Goal: Task Accomplishment & Management: Use online tool/utility

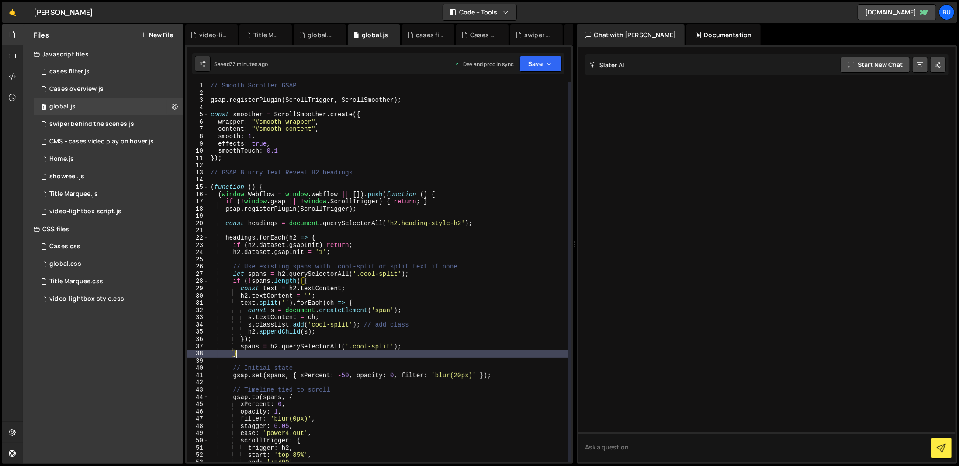
scroll to position [0, 1]
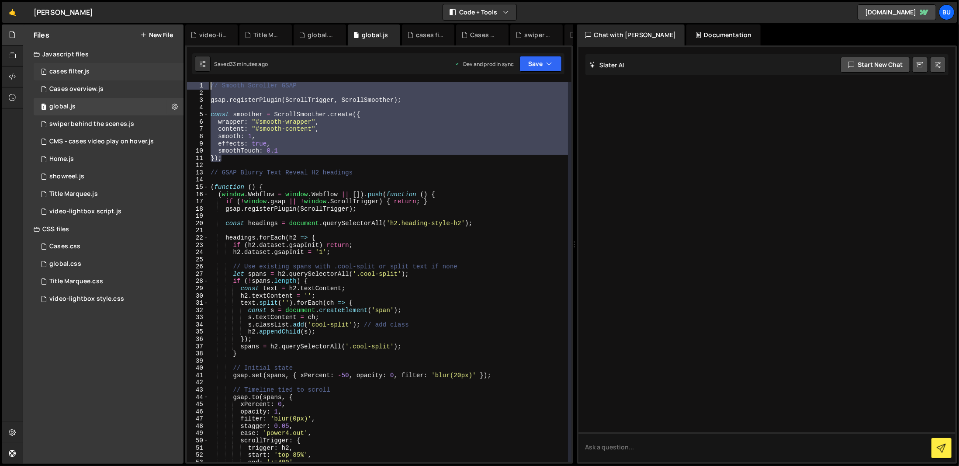
drag, startPoint x: 231, startPoint y: 150, endPoint x: 165, endPoint y: 75, distance: 99.4
click at [165, 75] on div "Files New File Javascript files 1 cases filter.js 0 3 Cases overview.js 0 1 glo…" at bounding box center [491, 243] width 936 height 439
type textarea "// Smooth Scroller GSAP"
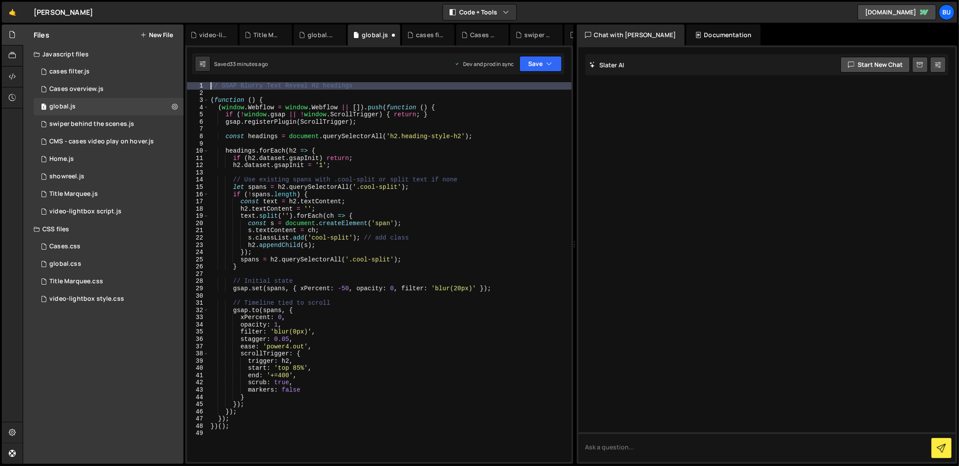
click at [474, 148] on div "// GSAP Blurry Text Reveal H2 headings ( function ( ) { ( window . Webflow = wi…" at bounding box center [390, 279] width 363 height 394
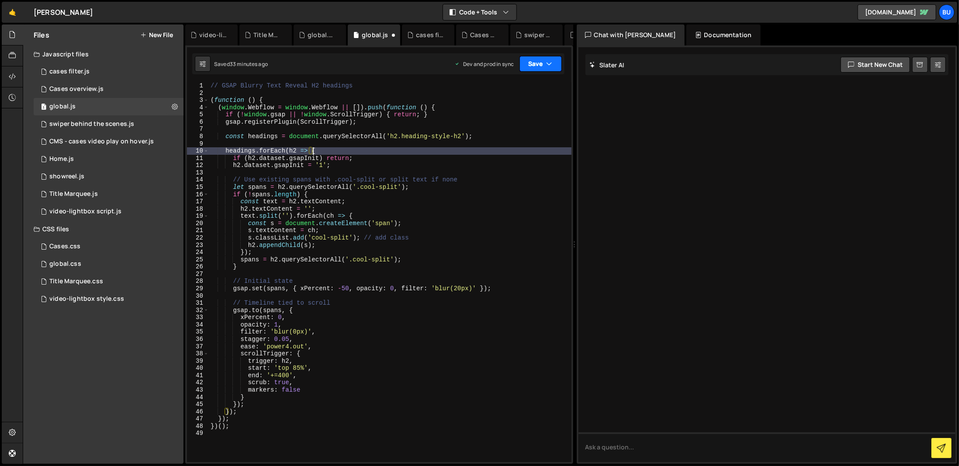
click at [539, 66] on button "Save" at bounding box center [540, 64] width 42 height 16
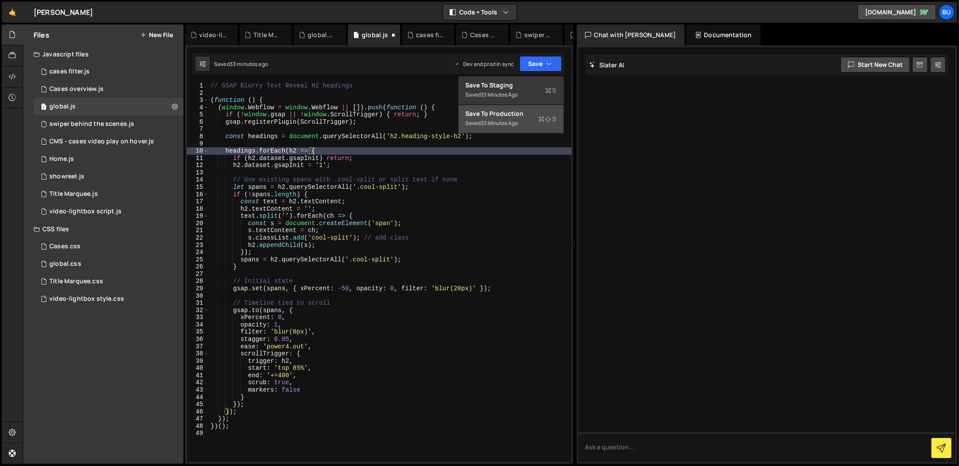
click at [525, 120] on div "Saved 33 minutes ago" at bounding box center [511, 123] width 91 height 10
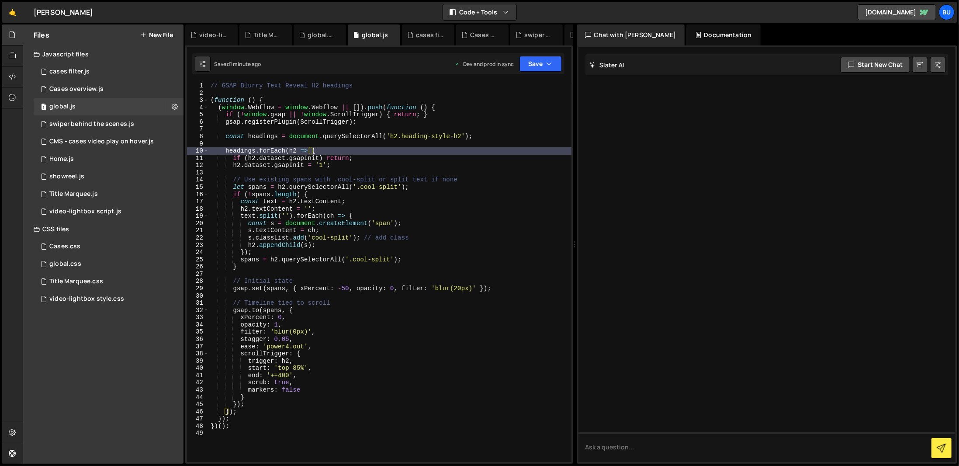
click at [211, 84] on div "// GSAP Blurry Text Reveal H2 headings ( function ( ) { ( window . Webflow = wi…" at bounding box center [390, 279] width 363 height 394
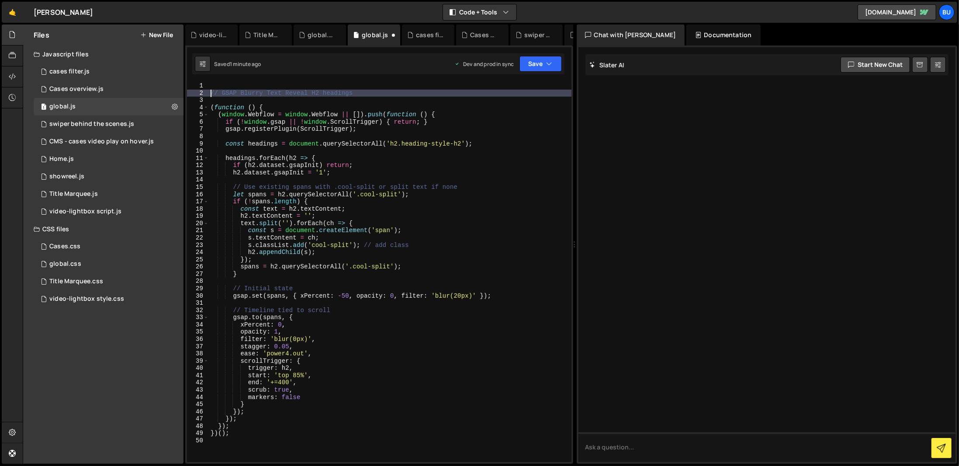
type textarea "// GSAP Blurry Text Reveal H2 headings"
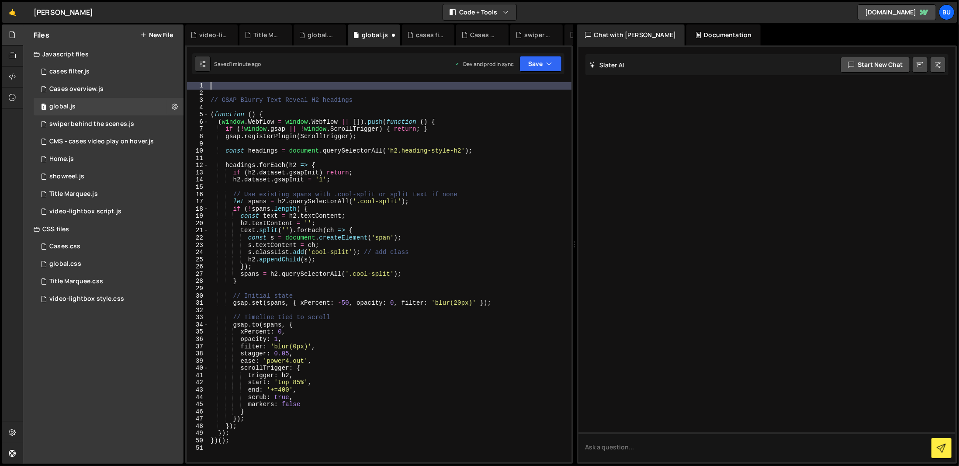
paste textarea "gsap.ticker.lagSmoothing(0);"
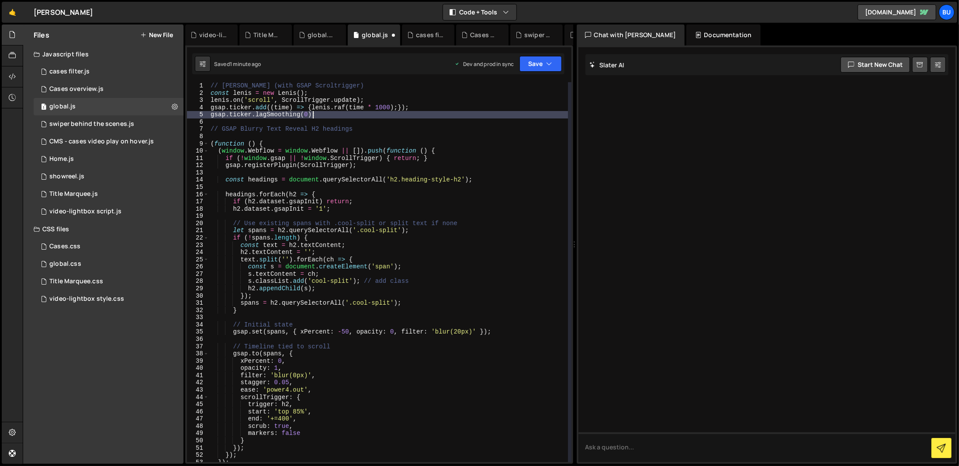
scroll to position [18, 0]
click at [211, 85] on div "// Lenis (with GSAP Scroltrigger) const lenis = new Lenis ( ) ; lenis . on ( 's…" at bounding box center [388, 279] width 359 height 394
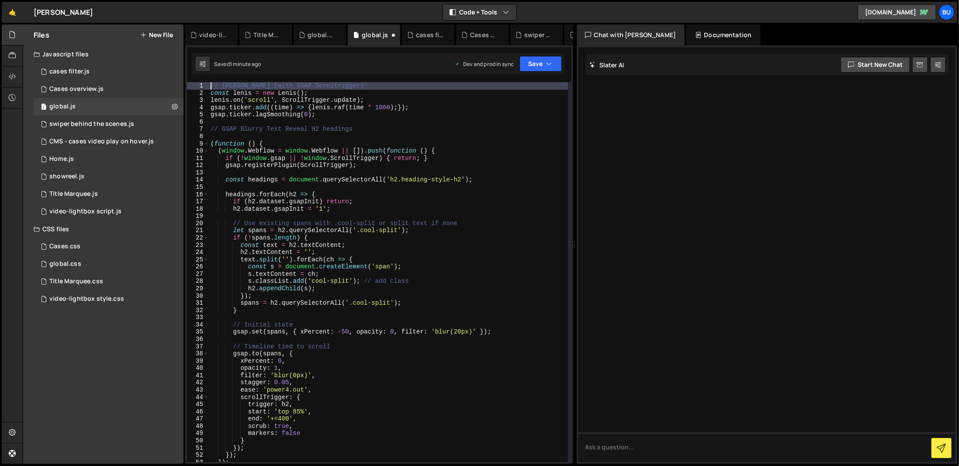
type textarea "// [PERSON_NAME] (with GSAP Scroltrigger)"
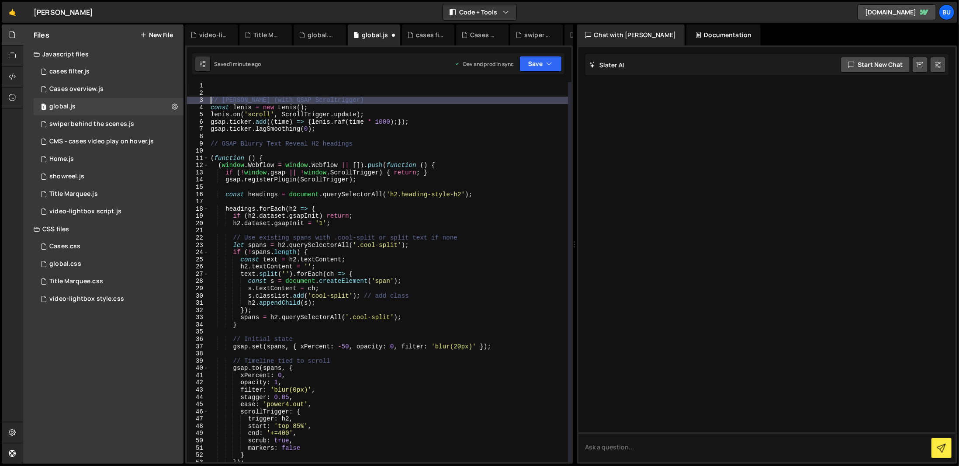
scroll to position [0, 0]
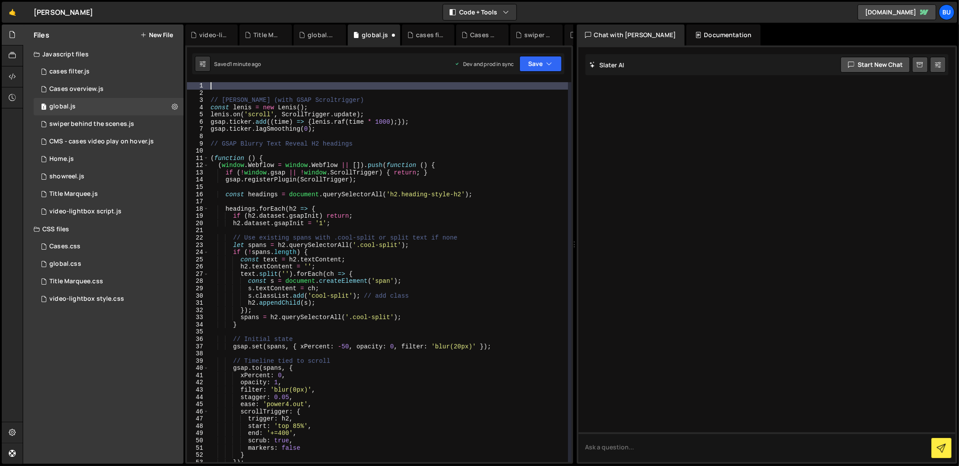
paste textarea "<!-- CSS --> <link rel="stylesheet" href="https://cdn.jsdelivr.net/npm/lenis@1.…"
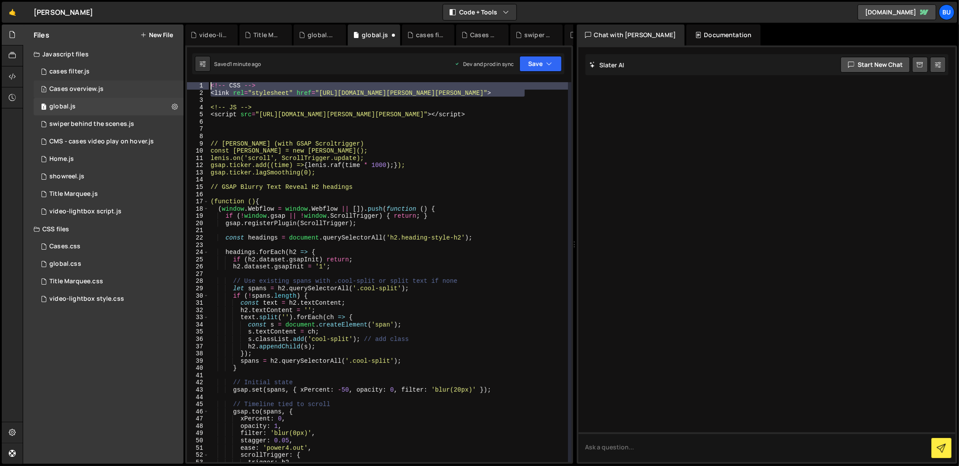
drag, startPoint x: 553, startPoint y: 96, endPoint x: 96, endPoint y: 84, distance: 457.0
click at [96, 84] on div "Files New File Javascript files 1 cases filter.js 0 3 Cases overview.js 0 1 glo…" at bounding box center [491, 243] width 936 height 439
type textarea "<!-- CSS --> <link rel="stylesheet" href="https://cdn.jsdelivr.net/npm/lenis@1.…"
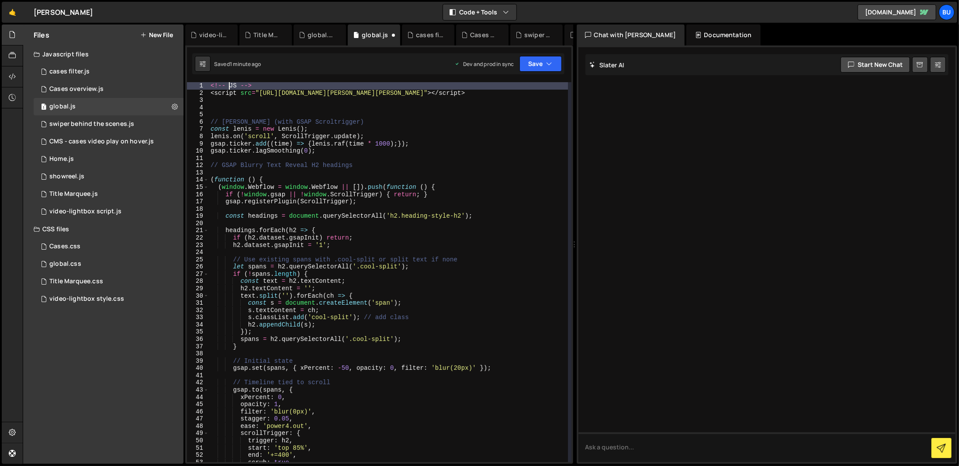
click at [229, 86] on div "<!-- JS --> < script src = "https://cdn.jsdelivr.net/npm/lenis@1.2.3/dist/lenis…" at bounding box center [388, 279] width 359 height 394
click at [366, 125] on div "<!-- Lenis JS --> < script src = "https://cdn.jsdelivr.net/npm/lenis@1.2.3/dist…" at bounding box center [388, 279] width 359 height 394
type textarea "// [PERSON_NAME] (with GSAP Scroltrigger)"
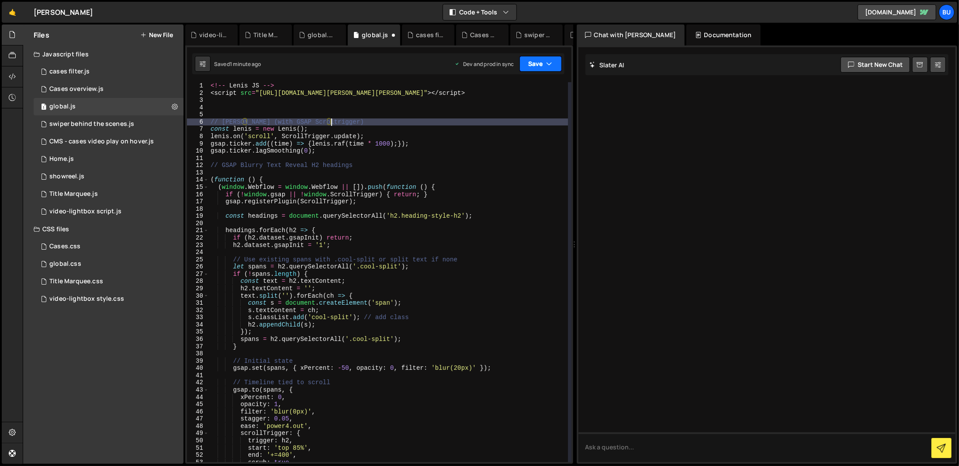
click at [538, 59] on button "Save" at bounding box center [540, 64] width 42 height 16
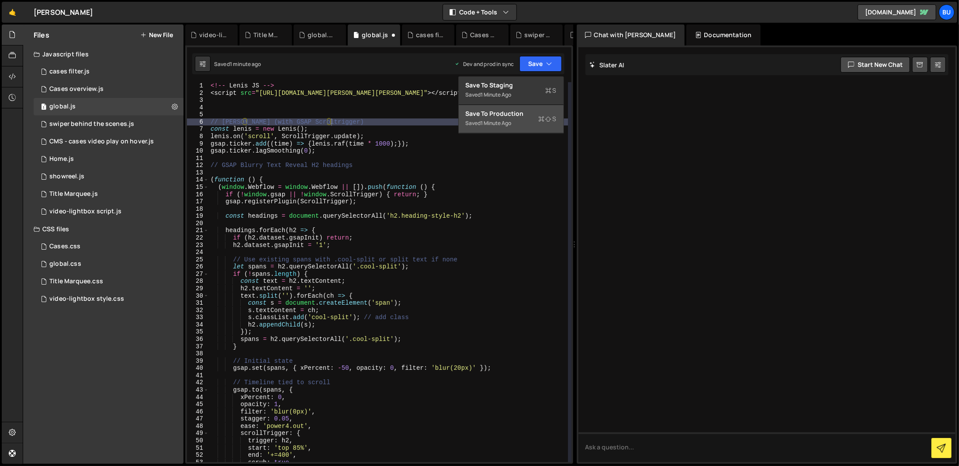
click at [539, 109] on div "Save to Production S" at bounding box center [511, 113] width 91 height 9
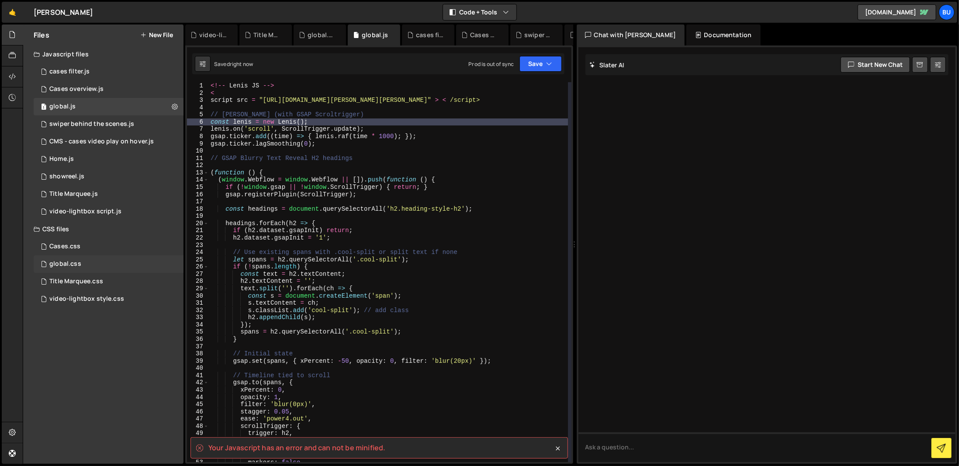
click at [48, 257] on div "global.css 0" at bounding box center [109, 263] width 150 height 17
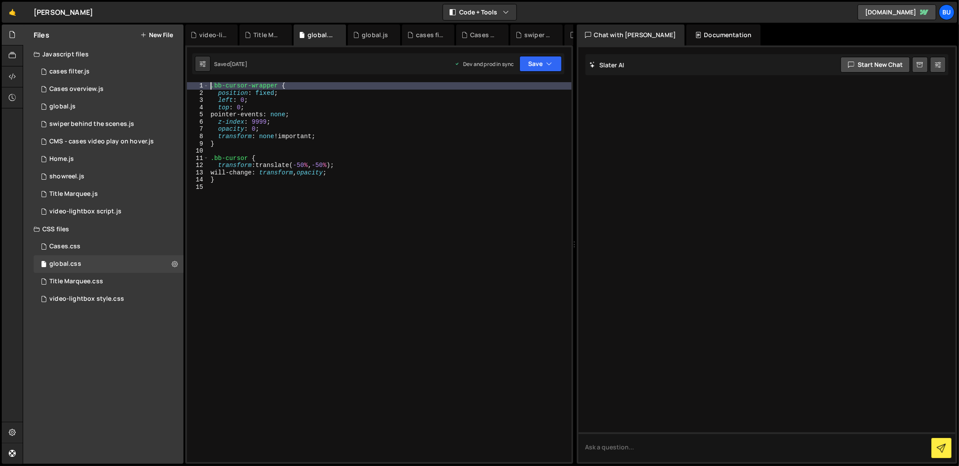
click at [211, 85] on div ".bb-cursor-wrapper { position : fixed ; left : 0 ; top : 0 ; pointer-events : n…" at bounding box center [390, 279] width 363 height 394
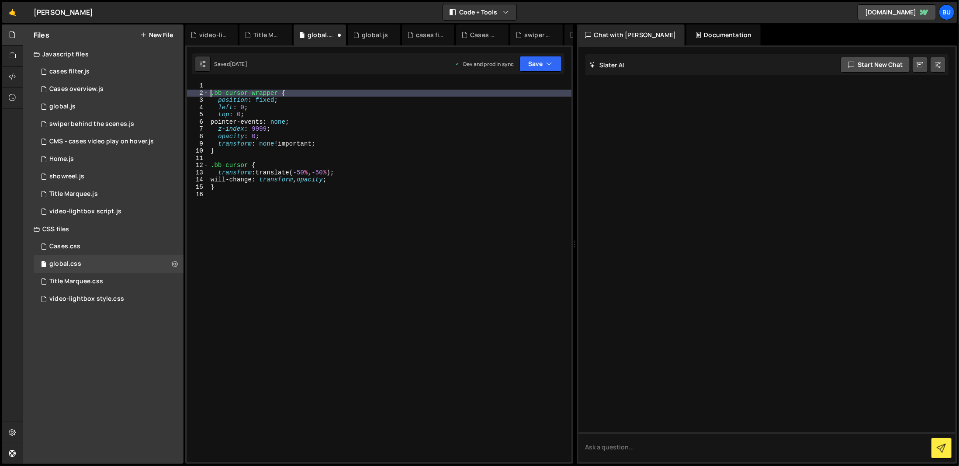
type textarea ".bb-cursor-wrapper {"
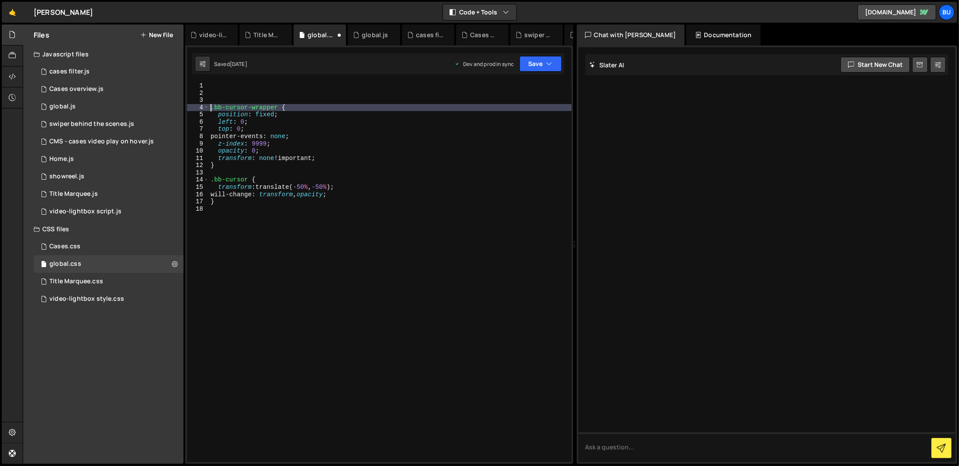
scroll to position [0, 0]
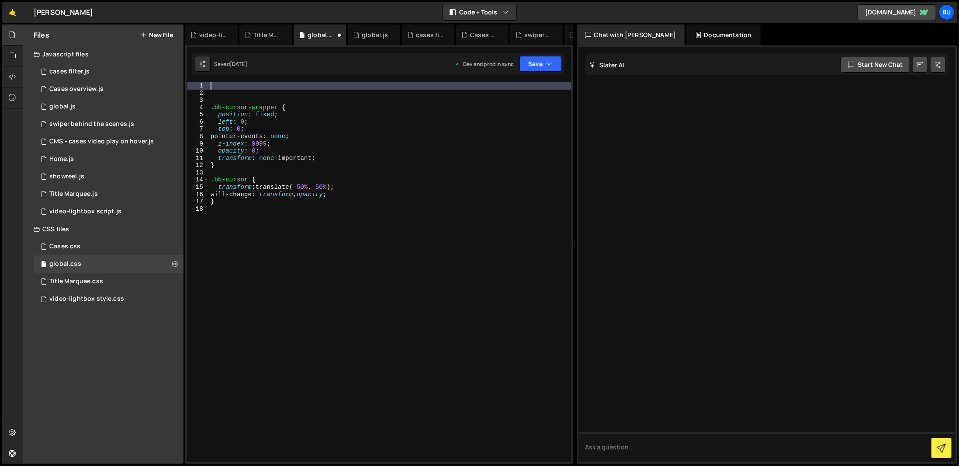
paste textarea "<link rel="stylesheet" href="[URL][DOMAIN_NAME][PERSON_NAME][PERSON_NAME]">"
type textarea "<link rel="stylesheet" href="[URL][DOMAIN_NAME][PERSON_NAME][PERSON_NAME]">"
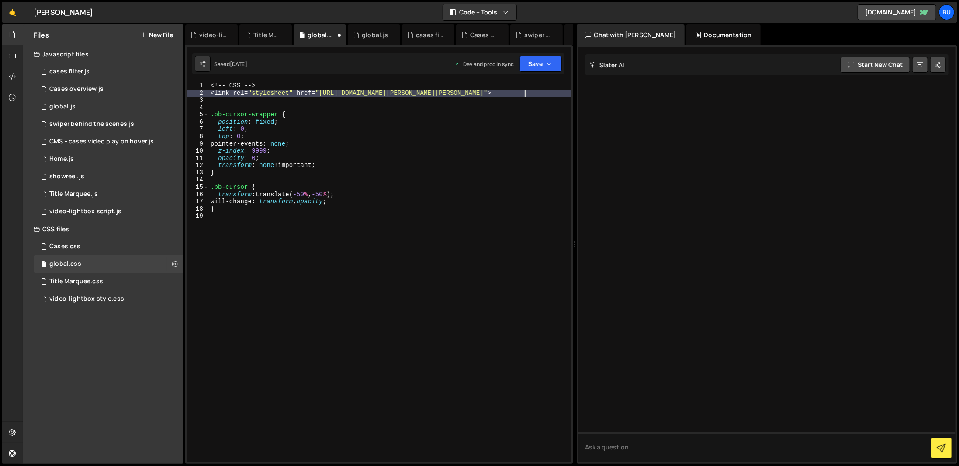
click at [267, 97] on div "<! -- CSS -- > < link rel = " stylesheet " href = " https://cdn.jsdelivr.net/np…" at bounding box center [390, 279] width 363 height 394
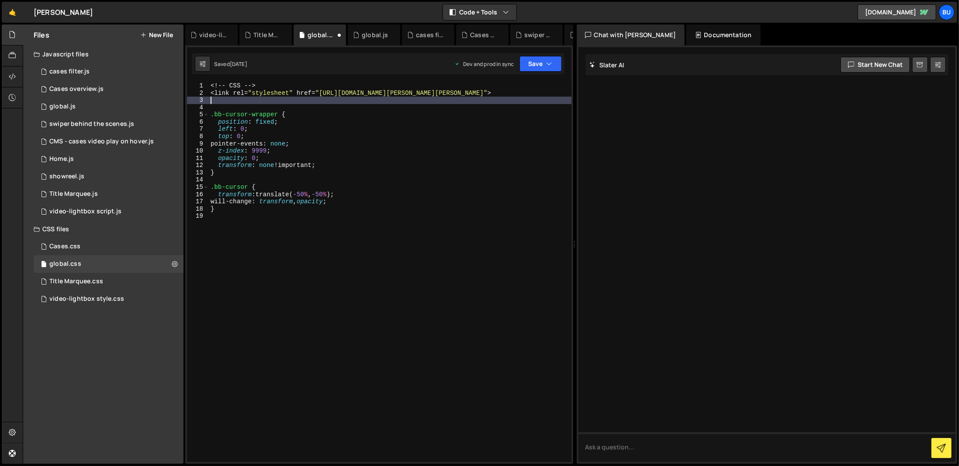
click at [267, 84] on div "<! -- CSS -- > < link rel = " stylesheet " href = " https://cdn.jsdelivr.net/np…" at bounding box center [390, 279] width 363 height 394
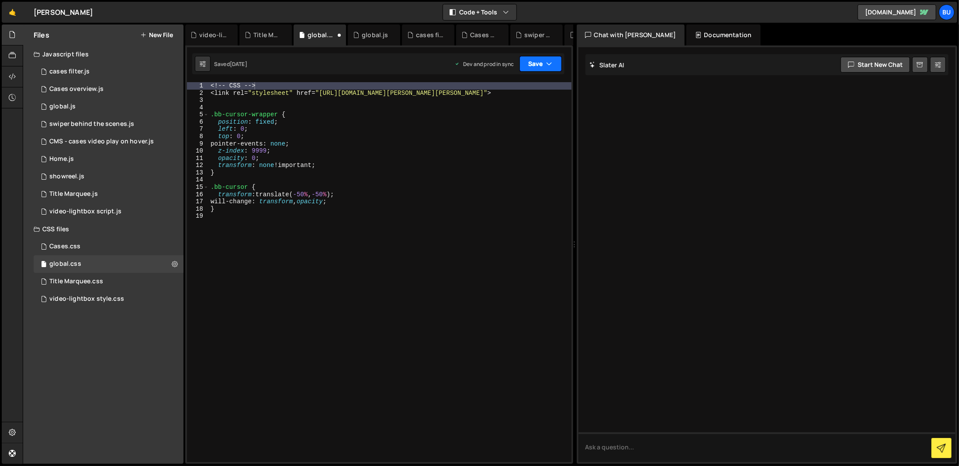
click at [554, 59] on button "Save" at bounding box center [540, 64] width 42 height 16
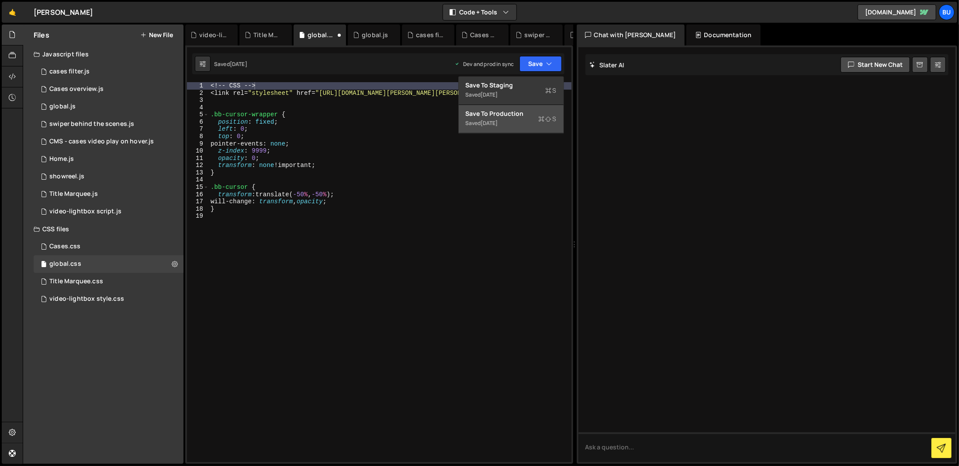
click at [546, 117] on icon at bounding box center [549, 118] width 6 height 9
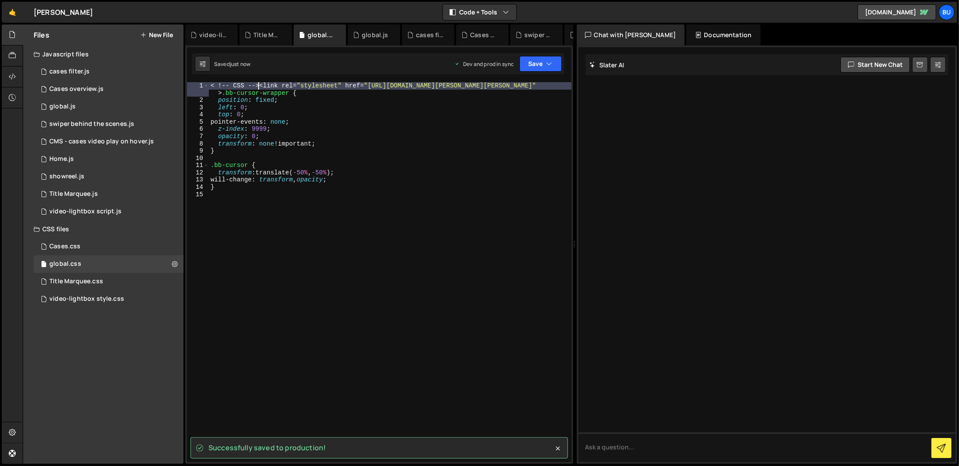
click at [257, 85] on div "< ! -- CSS -- >< link rel = " stylesheet " href = " https://cdn.jsdelivr.net/np…" at bounding box center [390, 282] width 363 height 401
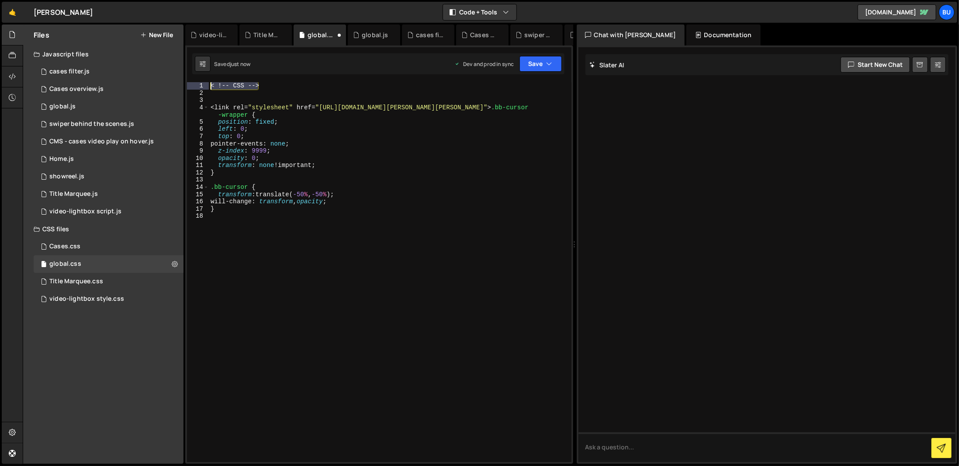
drag, startPoint x: 259, startPoint y: 86, endPoint x: 204, endPoint y: 84, distance: 55.1
click at [204, 84] on div "<link rel="stylesheet" href="https://cdn.jsdelivr.net/npm/lenis@1.2.3/dist/leni…" at bounding box center [379, 272] width 384 height 380
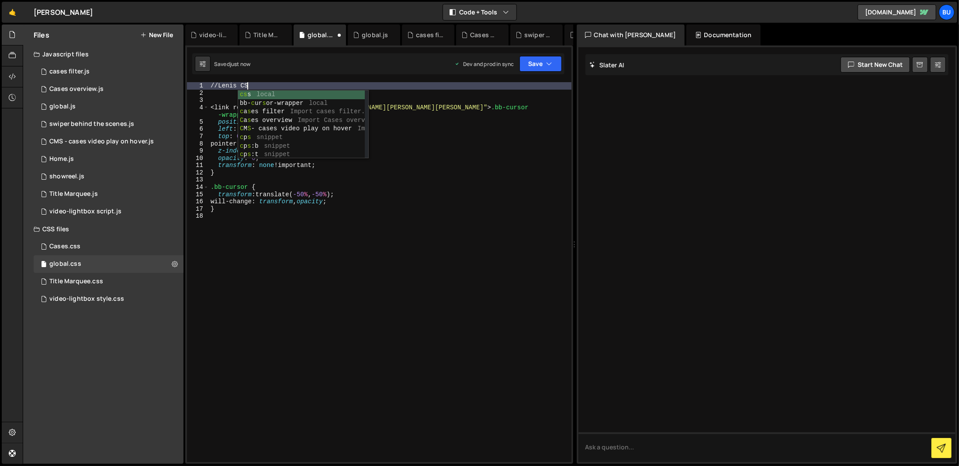
scroll to position [0, 2]
click at [358, 201] on div "// Lenis CSS < link rel = " stylesheet " href = " https://cdn.jsdelivr.net/npm/…" at bounding box center [390, 279] width 363 height 394
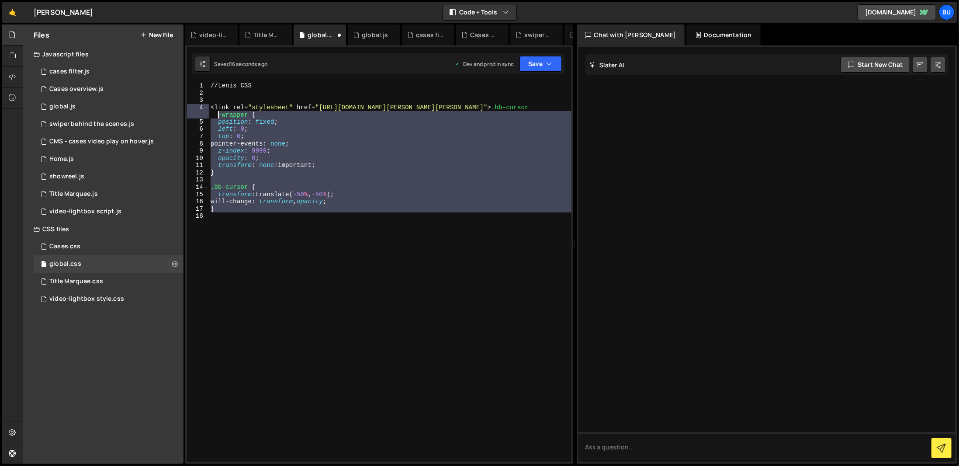
drag, startPoint x: 255, startPoint y: 231, endPoint x: 209, endPoint y: 161, distance: 84.2
click at [193, 112] on div "will-change: transform, opacity; 1 2 3 4 5 6 7 8 9 10 11 12 13 14 15 16 17 18 /…" at bounding box center [379, 272] width 384 height 380
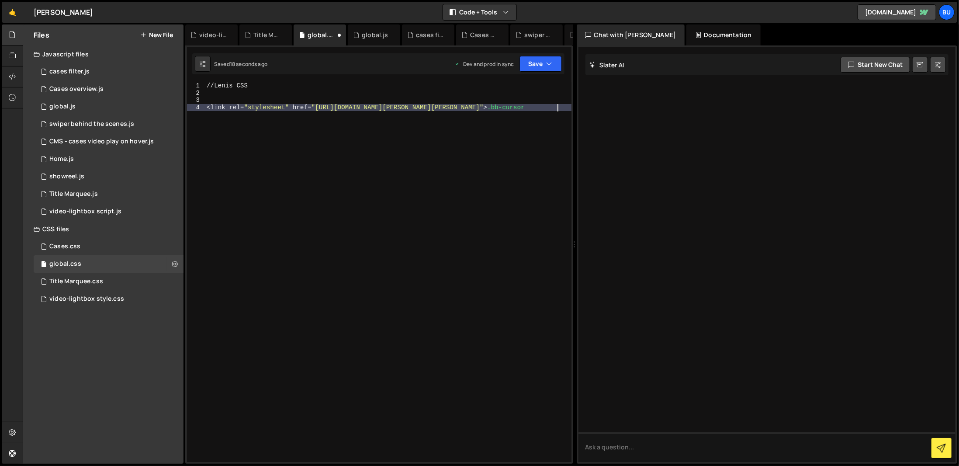
click at [517, 150] on div "// Lenis CSS < link rel = " stylesheet " href = " https://cdn.jsdelivr.net/npm/…" at bounding box center [388, 279] width 366 height 394
drag, startPoint x: 564, startPoint y: 105, endPoint x: 520, endPoint y: 107, distance: 44.1
click at [520, 107] on div "// Lenis CSS < link rel = " stylesheet " href = " https://cdn.jsdelivr.net/npm/…" at bounding box center [388, 279] width 366 height 394
click at [476, 151] on div "// Lenis CSS < link rel = " stylesheet " href = " https://cdn.jsdelivr.net/npm/…" at bounding box center [388, 279] width 366 height 394
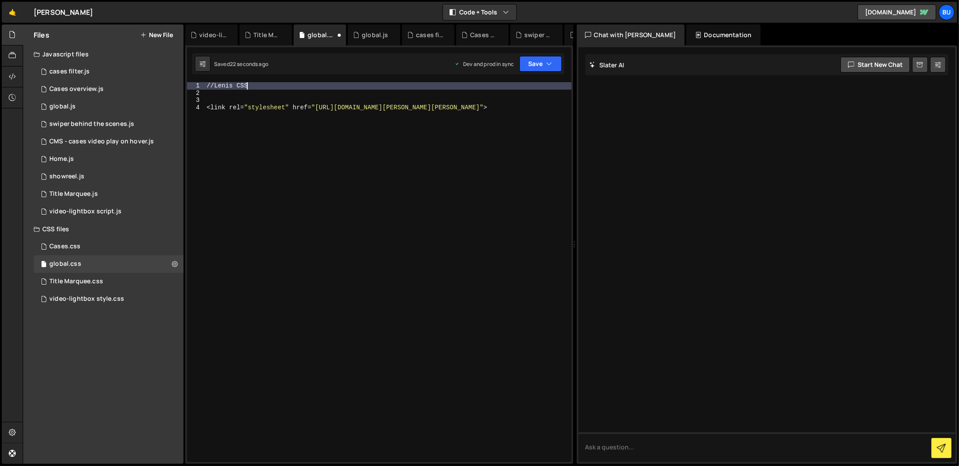
click at [346, 86] on div "// Lenis CSS < link rel = " stylesheet " href = " https://cdn.jsdelivr.net/npm/…" at bounding box center [388, 279] width 366 height 394
drag, startPoint x: 311, startPoint y: 94, endPoint x: 244, endPoint y: 73, distance: 70.9
click at [244, 73] on div "Debug Explain Copy video-lightbox script.js Title Marquee.js global.css global.…" at bounding box center [379, 243] width 388 height 439
type textarea "//Lenis CSS"
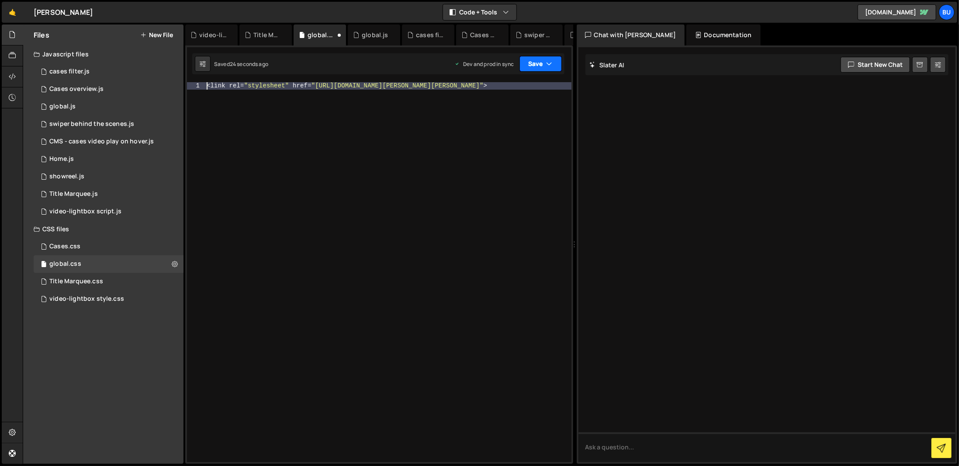
type textarea "<link rel="stylesheet" href="[URL][DOMAIN_NAME][PERSON_NAME][PERSON_NAME]">"
click at [550, 60] on icon "button" at bounding box center [549, 63] width 6 height 9
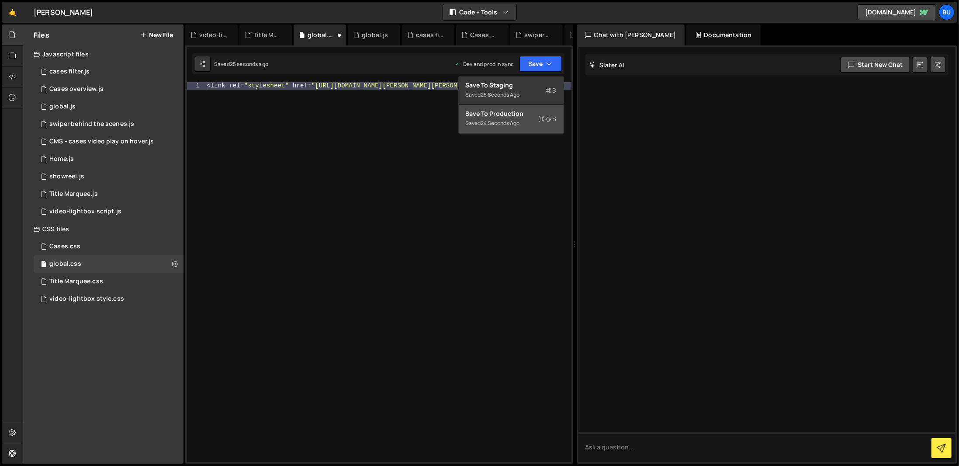
click at [534, 116] on div "Save to Production S" at bounding box center [511, 113] width 91 height 9
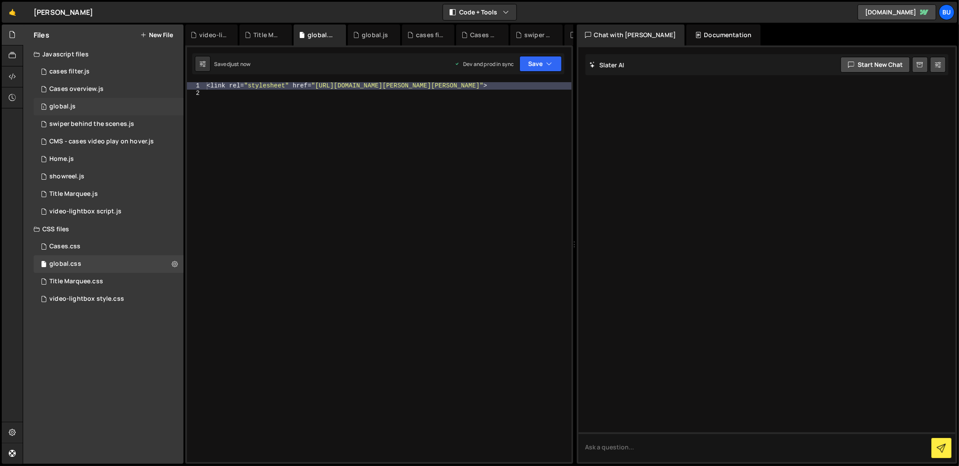
click at [111, 108] on div "1 global.js 0" at bounding box center [109, 106] width 150 height 17
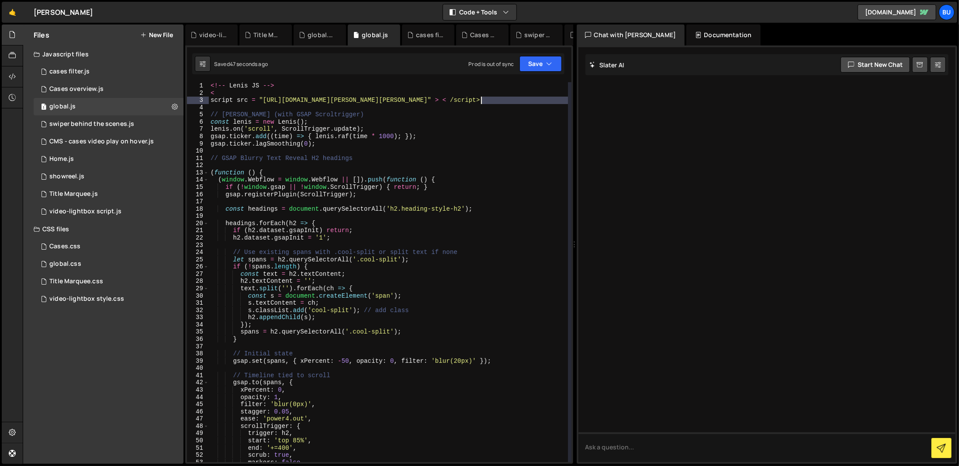
drag, startPoint x: 531, startPoint y: 103, endPoint x: 481, endPoint y: 101, distance: 50.3
click at [481, 101] on div "<!-- Lenis JS --> < script src = "https://cdn.jsdelivr.net/npm/lenis@1.2.3/dist…" at bounding box center [388, 279] width 359 height 394
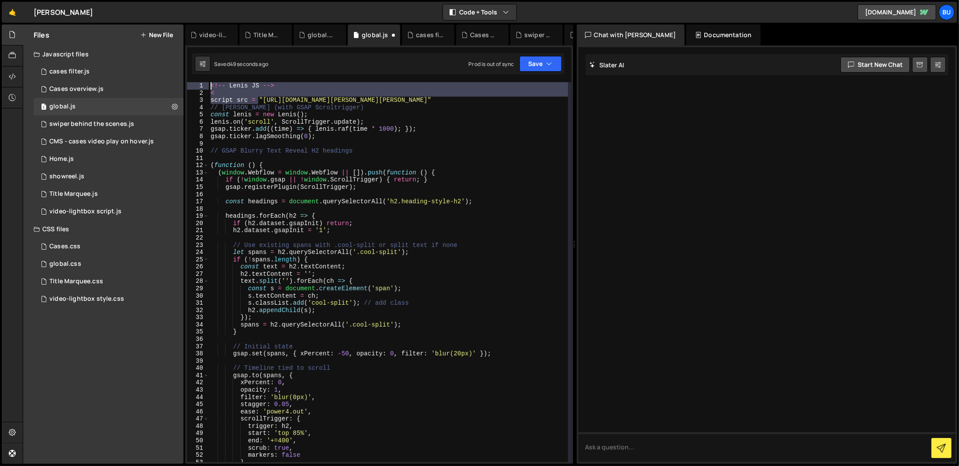
drag, startPoint x: 259, startPoint y: 98, endPoint x: 187, endPoint y: 79, distance: 74.2
click at [187, 79] on div "XXXXXXXXXXXXXXXXXXXXXXXXXXXXXXXXXXXXXXXXXXXXXXXXXXXXXXXXXXXXXXXXXXXXXXXXXXXXXXX…" at bounding box center [379, 254] width 388 height 418
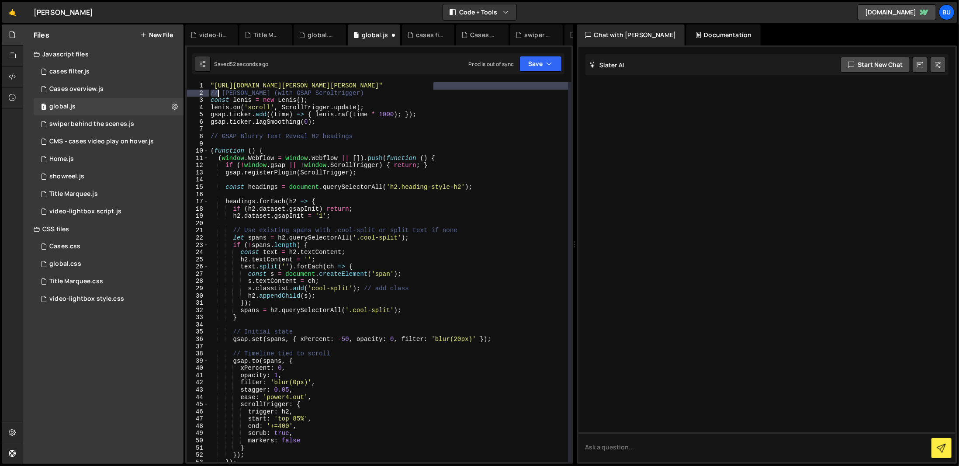
drag, startPoint x: 459, startPoint y: 87, endPoint x: 212, endPoint y: 88, distance: 246.4
click at [212, 88] on div ""https://cdn.jsdelivr.net/npm/lenis@1.2.3/dist/lenis.min.js" // Lenis (with GSA…" at bounding box center [388, 279] width 359 height 394
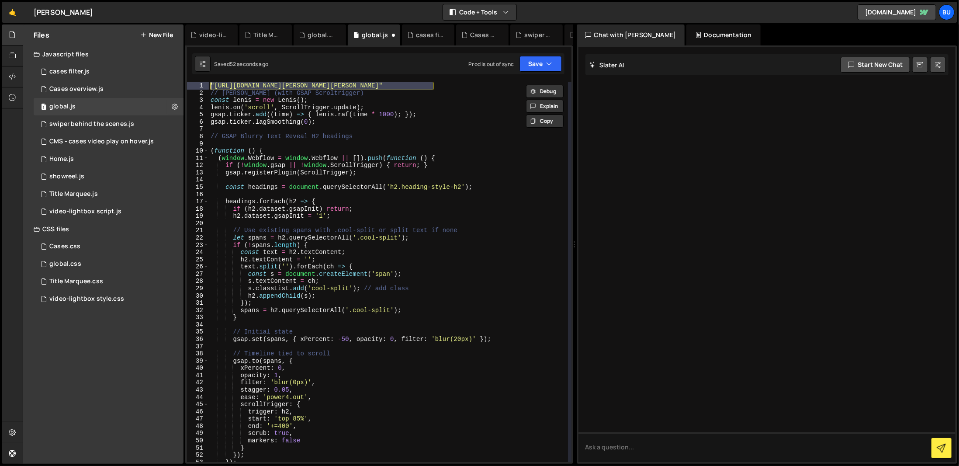
click at [470, 95] on div ""https://cdn.jsdelivr.net/npm/lenis@1.2.3/dist/lenis.min.js" // Lenis (with GSA…" at bounding box center [388, 279] width 359 height 394
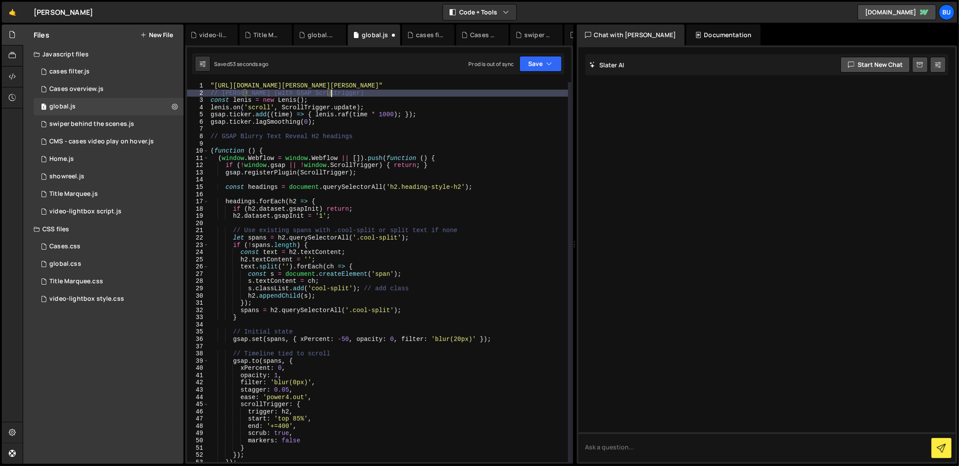
click at [446, 83] on div ""https://cdn.jsdelivr.net/npm/lenis@1.2.3/dist/lenis.min.js" // Lenis (with GSA…" at bounding box center [388, 279] width 359 height 394
type textarea ""[URL][DOMAIN_NAME][PERSON_NAME][PERSON_NAME]""
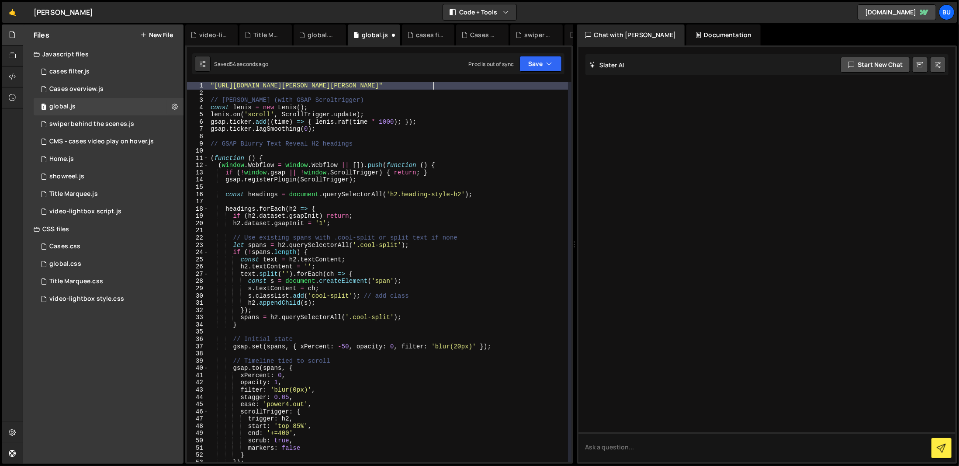
click at [447, 84] on div ""https://cdn.jsdelivr.net/npm/lenis@1.2.3/dist/lenis.min.js" // Lenis (with GSA…" at bounding box center [388, 279] width 359 height 394
click at [523, 66] on button "Save" at bounding box center [540, 64] width 42 height 16
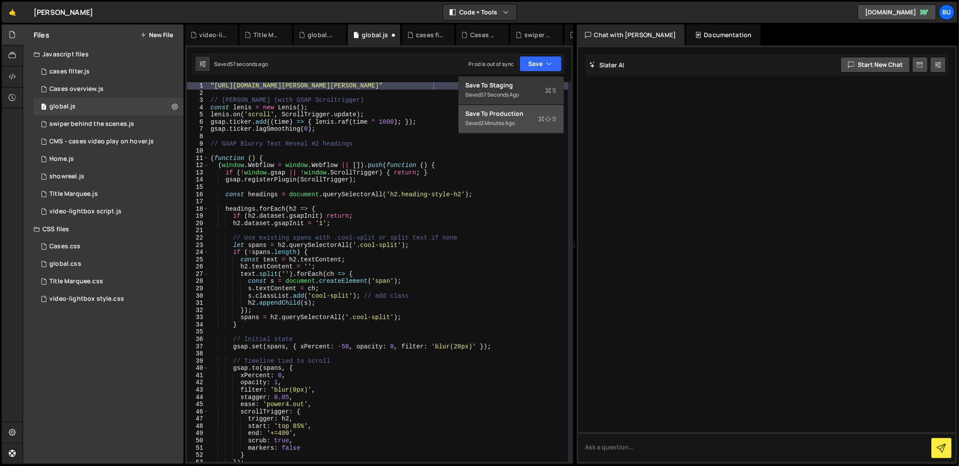
click at [534, 115] on div "Save to Production S" at bounding box center [511, 113] width 91 height 9
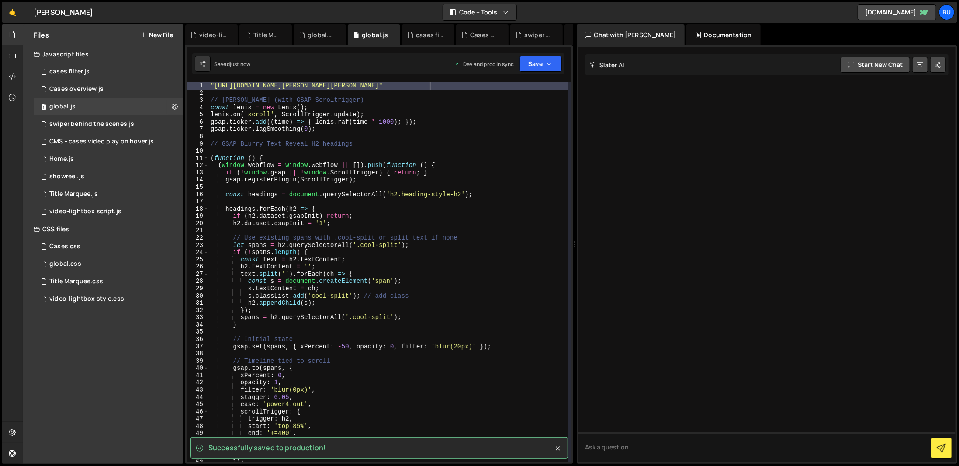
type textarea "gsap.ticker.lagSmoothing(0);"
click at [359, 129] on div ""[URL][DOMAIN_NAME][PERSON_NAME][PERSON_NAME]" // [PERSON_NAME] (with GSAP Scro…" at bounding box center [388, 279] width 359 height 394
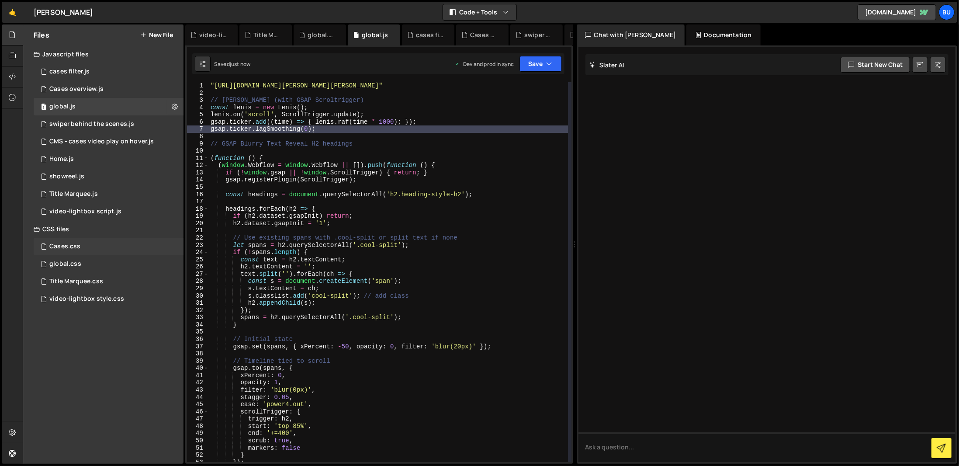
click at [116, 251] on div "Cases.css 0" at bounding box center [109, 246] width 150 height 17
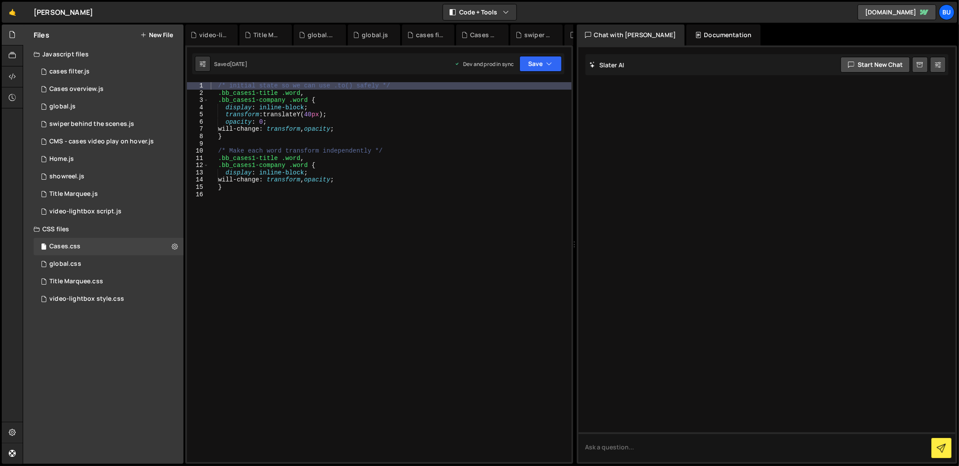
click at [329, 201] on div "/* initial state so we can use .to() safely */ .bb_cases1-title .word , .bb_cas…" at bounding box center [390, 279] width 363 height 394
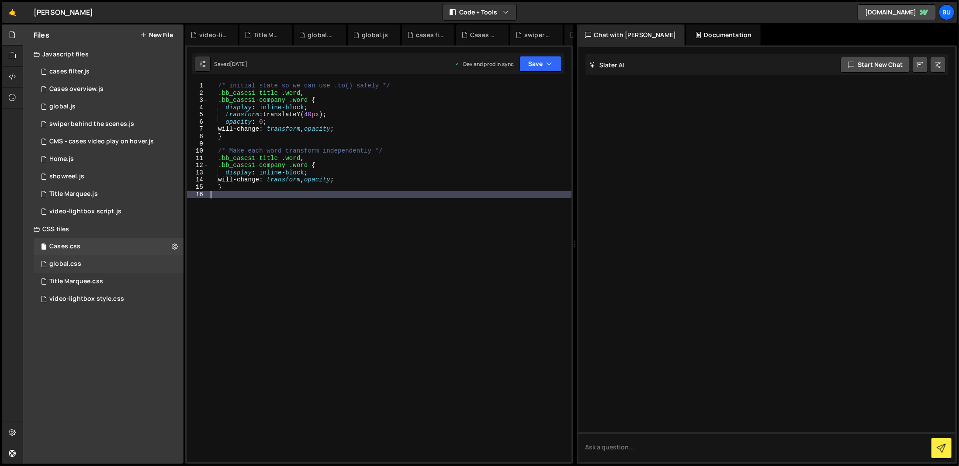
click at [115, 263] on div "global.css 0" at bounding box center [109, 263] width 150 height 17
click at [125, 265] on div "global.css 0" at bounding box center [109, 263] width 150 height 17
click at [72, 369] on div "Files New File Javascript files 1 cases filter.js 0 3 Cases overview.js 0 1 glo…" at bounding box center [103, 243] width 160 height 439
click at [91, 255] on div "global.css 0" at bounding box center [109, 263] width 150 height 17
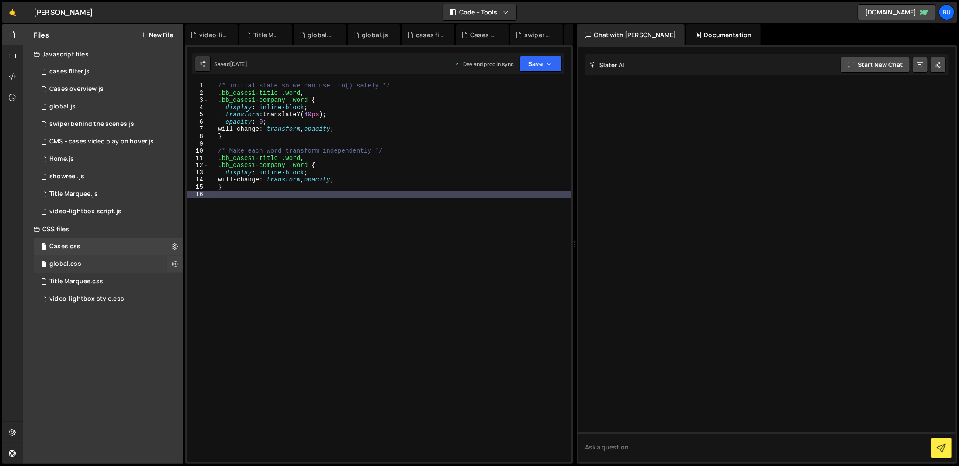
click at [91, 255] on div "global.css 0" at bounding box center [109, 263] width 150 height 17
click at [105, 204] on div "2 video-lightbox script.js 0" at bounding box center [109, 211] width 150 height 17
click at [90, 189] on div "3 Title Marquee.js 0" at bounding box center [109, 193] width 150 height 17
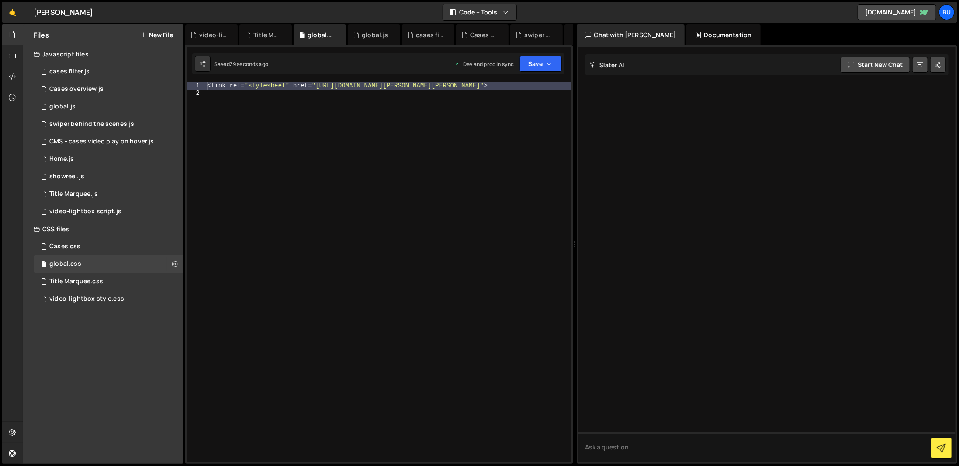
click at [543, 153] on div "< link rel = " stylesheet " href = " [URL][DOMAIN_NAME][PERSON_NAME][PERSON_NAM…" at bounding box center [388, 279] width 366 height 394
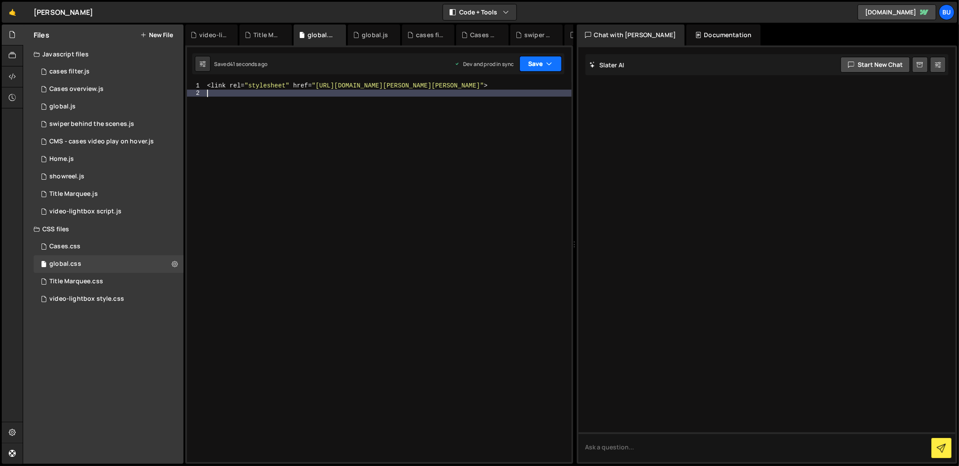
click at [541, 61] on button "Save" at bounding box center [540, 64] width 42 height 16
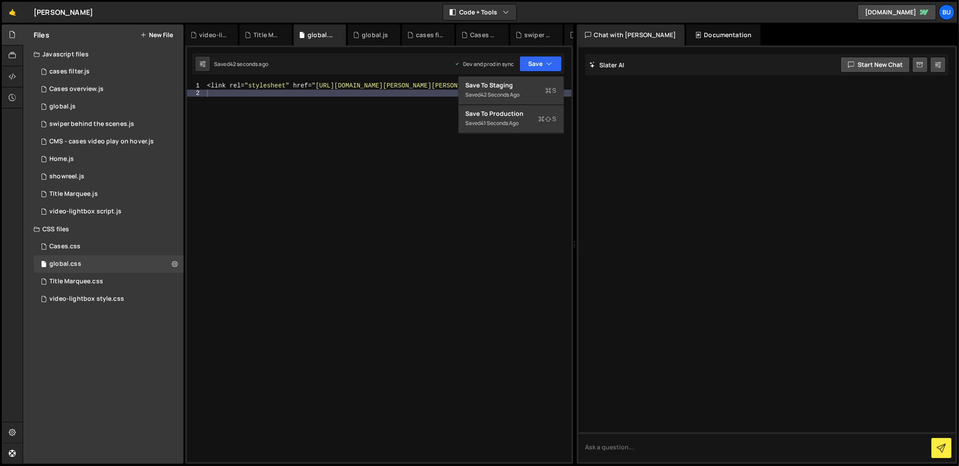
click at [402, 225] on div "< link rel = " stylesheet " href = " [URL][DOMAIN_NAME][PERSON_NAME][PERSON_NAM…" at bounding box center [388, 279] width 366 height 394
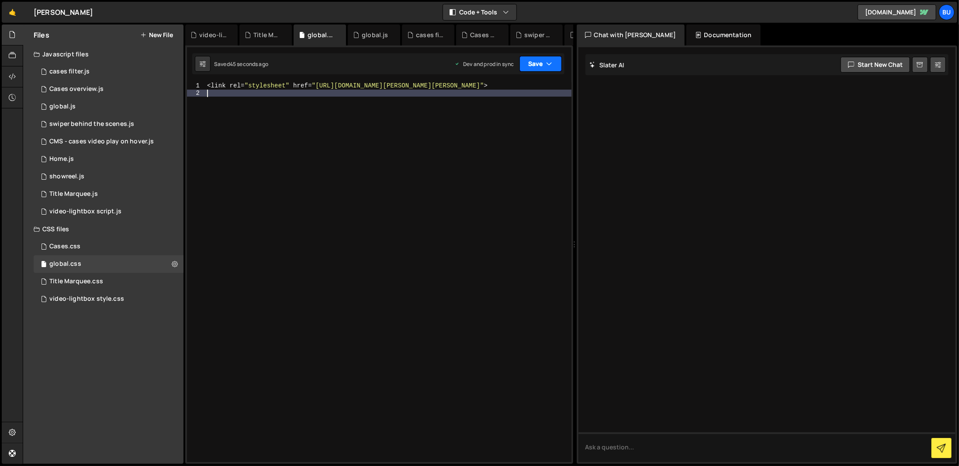
click at [557, 58] on button "Save" at bounding box center [540, 64] width 42 height 16
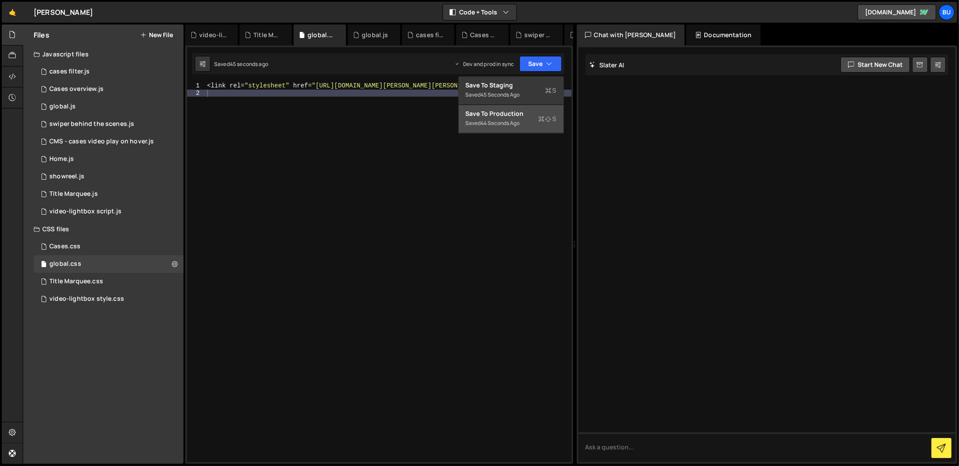
click at [545, 117] on icon at bounding box center [542, 118] width 6 height 9
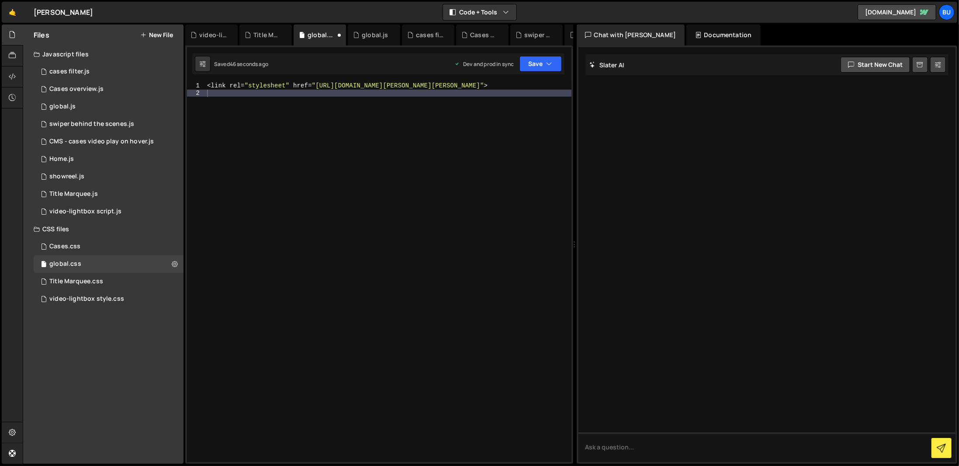
click at [524, 166] on div "< link rel = " stylesheet " href = " [URL][DOMAIN_NAME][PERSON_NAME][PERSON_NAM…" at bounding box center [388, 279] width 366 height 394
click at [614, 271] on div at bounding box center [766, 254] width 377 height 415
click at [385, 143] on div "< link rel = " stylesheet " href = " [URL][DOMAIN_NAME][PERSON_NAME][PERSON_NAM…" at bounding box center [388, 279] width 366 height 394
click at [329, 95] on div "< link rel = " stylesheet " href = " [URL][DOMAIN_NAME][PERSON_NAME][PERSON_NAM…" at bounding box center [388, 279] width 366 height 394
click at [347, 87] on div "< link rel = " stylesheet " href = " [URL][DOMAIN_NAME][PERSON_NAME][PERSON_NAM…" at bounding box center [388, 279] width 366 height 394
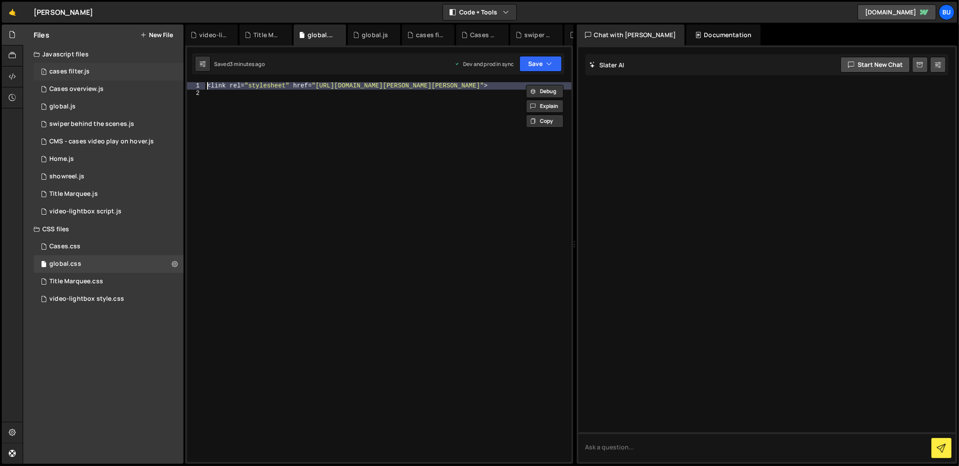
drag, startPoint x: 342, startPoint y: 97, endPoint x: 180, endPoint y: 77, distance: 163.2
click at [180, 77] on div "Files New File Javascript files 1 cases filter.js 0 3 Cases overview.js 0 1 glo…" at bounding box center [491, 243] width 936 height 439
type textarea "<link rel="stylesheet" href="[URL][DOMAIN_NAME][PERSON_NAME][PERSON_NAME]">"
click at [556, 60] on button "Save" at bounding box center [540, 64] width 42 height 16
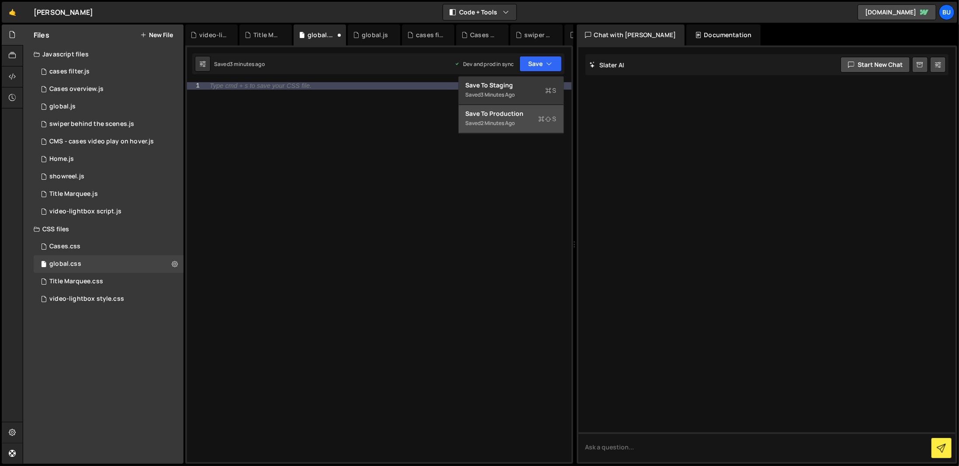
click at [512, 110] on div "Save to Production S" at bounding box center [511, 113] width 91 height 9
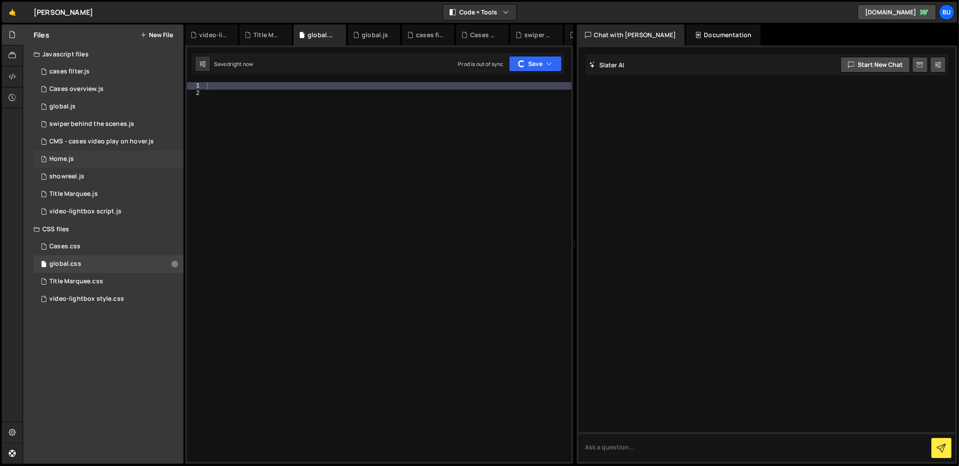
click at [92, 153] on div "1 Home.js 0" at bounding box center [109, 158] width 150 height 17
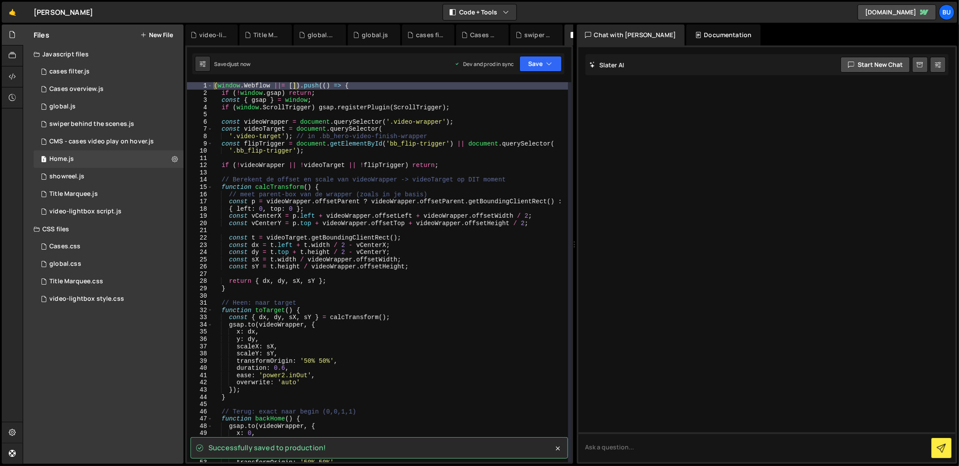
type textarea "y: dy,"
click at [491, 341] on div "( window . Webflow ||= [ ]) . push (( ) => { if ( ! window . gsap ) return ; co…" at bounding box center [390, 279] width 356 height 394
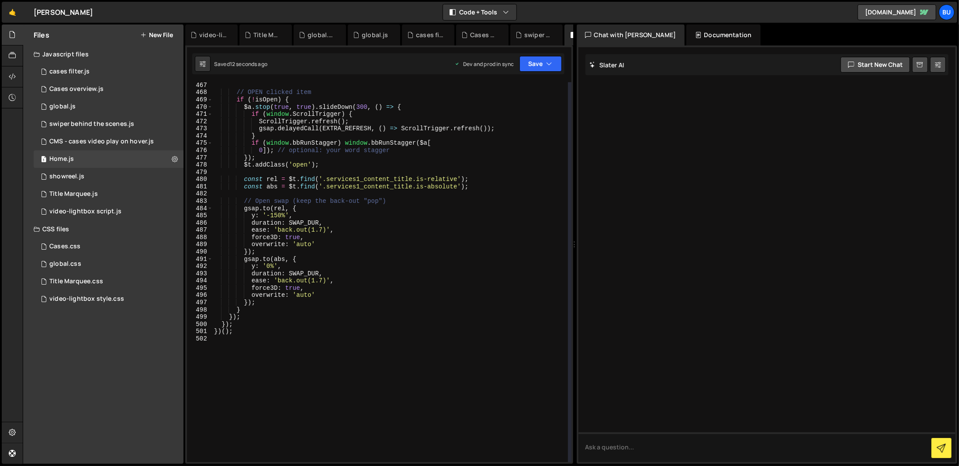
scroll to position [3302, 0]
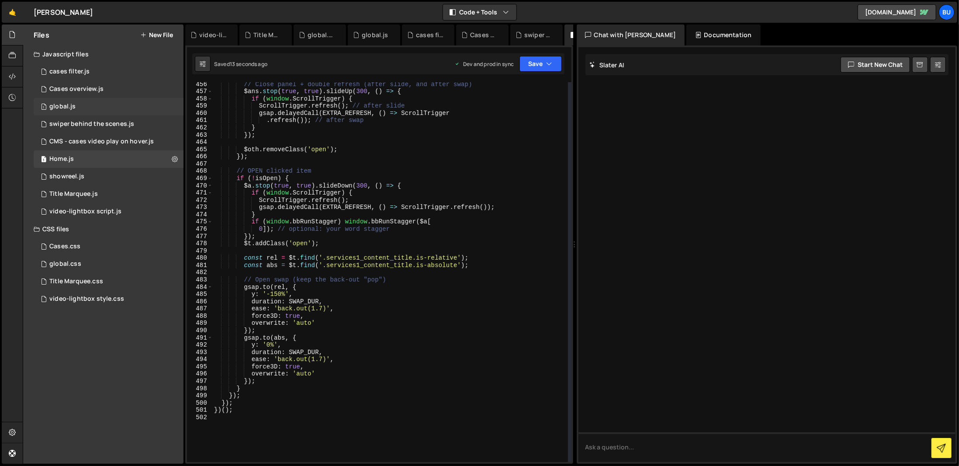
click at [112, 105] on div "1 global.js 0" at bounding box center [109, 106] width 150 height 17
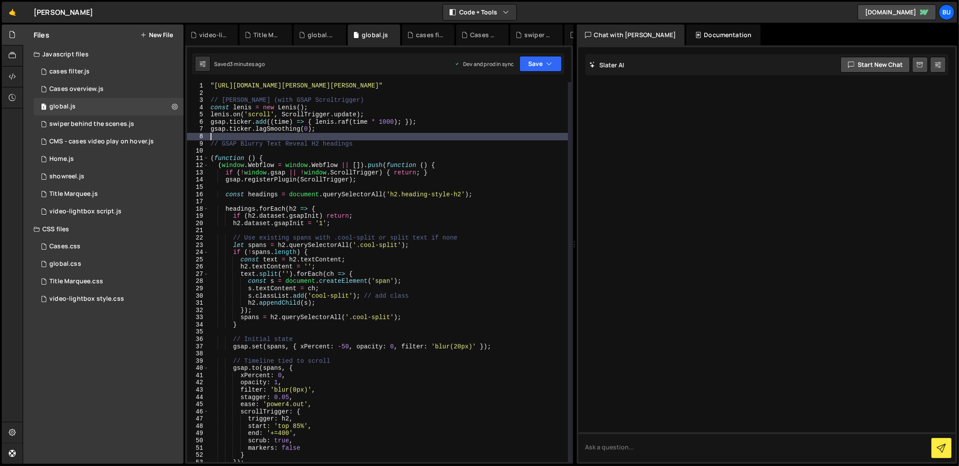
click at [443, 133] on div ""[URL][DOMAIN_NAME][PERSON_NAME][PERSON_NAME]" // [PERSON_NAME] (with GSAP Scro…" at bounding box center [388, 279] width 359 height 394
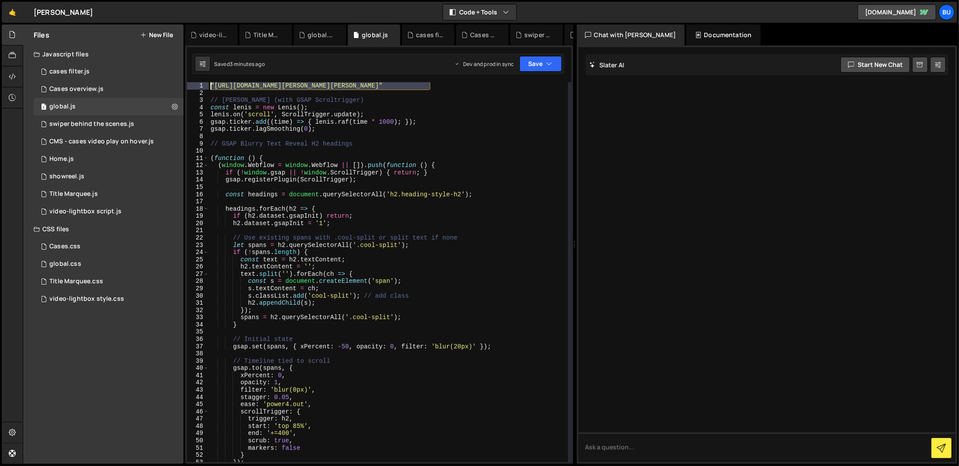
drag, startPoint x: 433, startPoint y: 85, endPoint x: 194, endPoint y: 83, distance: 238.9
click at [194, 83] on div "1 2 3 4 5 6 7 8 9 10 11 12 13 14 15 16 17 18 19 20 21 22 23 24 25 26 27 28 29 3…" at bounding box center [379, 272] width 384 height 380
type textarea ""[URL][DOMAIN_NAME][PERSON_NAME][PERSON_NAME]""
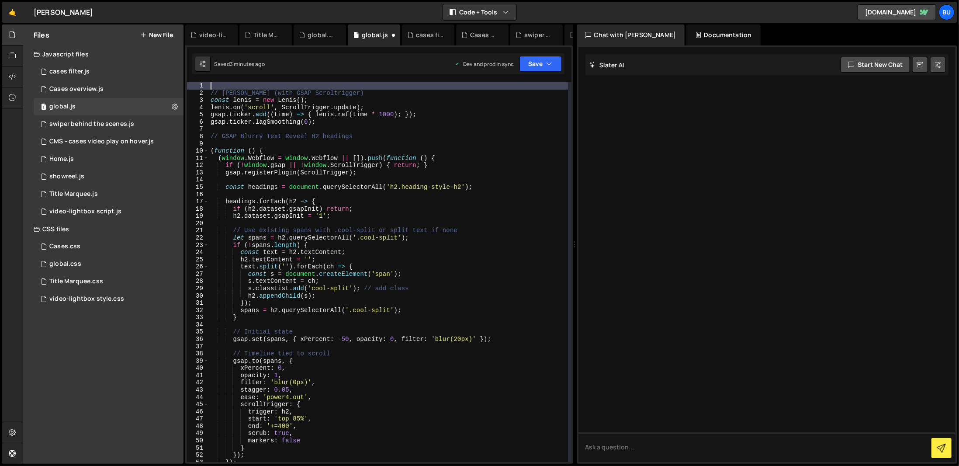
type textarea "// [PERSON_NAME] (with GSAP Scroltrigger)"
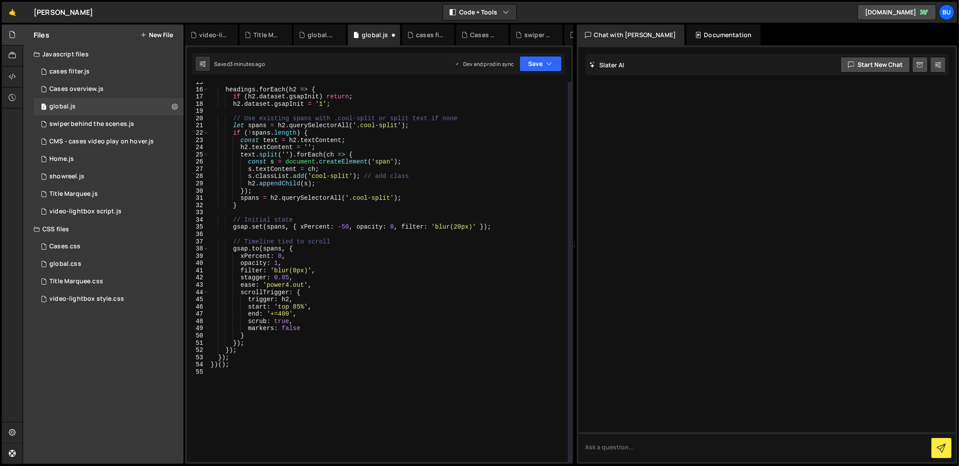
click at [413, 377] on div "headings . forEach ( h2 => { if ( h2 . dataset . gsapInit ) return ; h2 . datas…" at bounding box center [388, 276] width 359 height 394
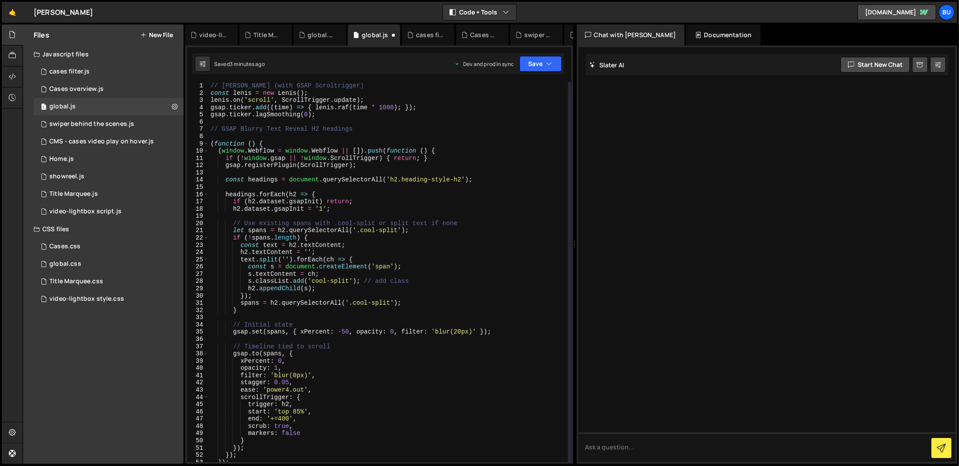
scroll to position [0, 0]
click at [532, 66] on button "Save" at bounding box center [540, 64] width 42 height 16
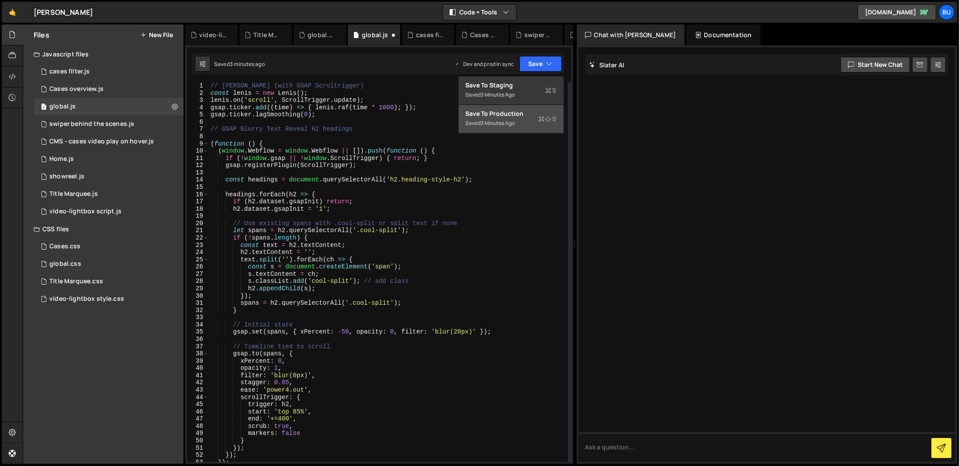
click at [543, 123] on div "Saved 3 minutes ago" at bounding box center [511, 123] width 91 height 10
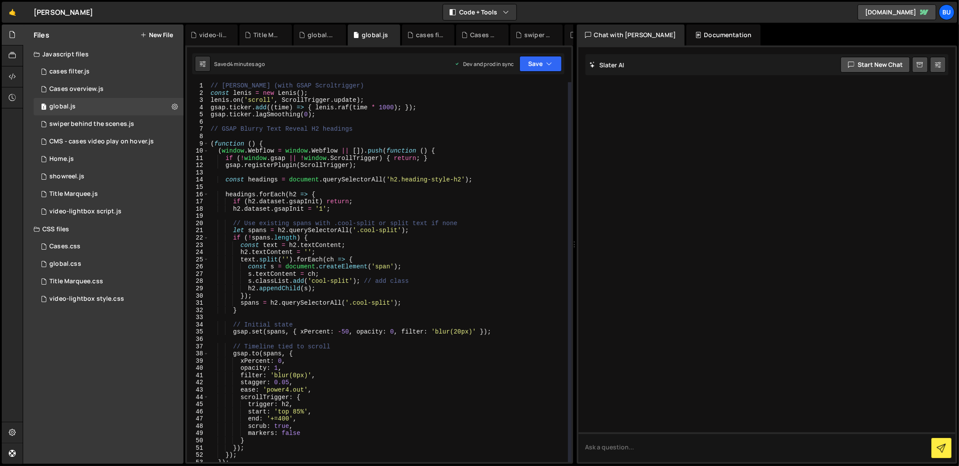
type textarea "if (h2.dataset.gsapInit) return;"
click at [426, 203] on div "// [PERSON_NAME] (with GSAP Scroltrigger) const [PERSON_NAME] = new [PERSON_NAM…" at bounding box center [388, 279] width 359 height 394
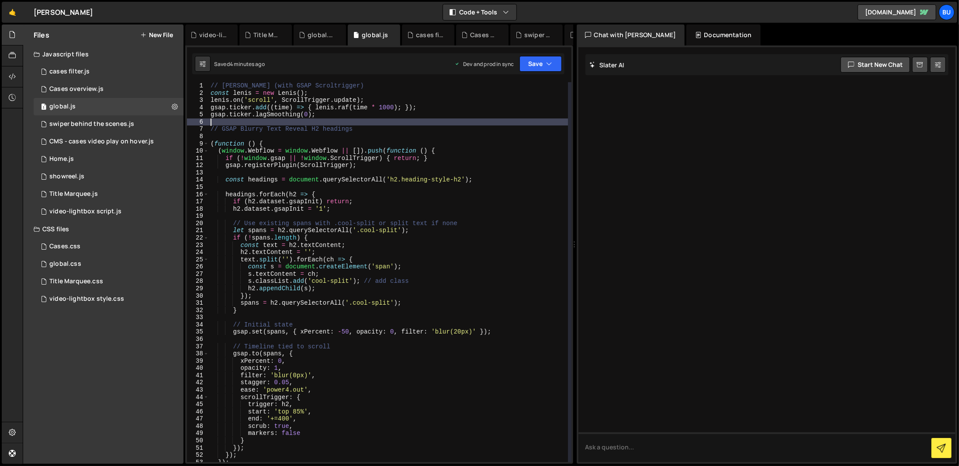
click at [367, 119] on div "// [PERSON_NAME] (with GSAP Scroltrigger) const [PERSON_NAME] = new [PERSON_NAM…" at bounding box center [388, 279] width 359 height 394
click at [380, 118] on div "// [PERSON_NAME] (with GSAP Scroltrigger) const [PERSON_NAME] = new [PERSON_NAM…" at bounding box center [388, 279] width 359 height 394
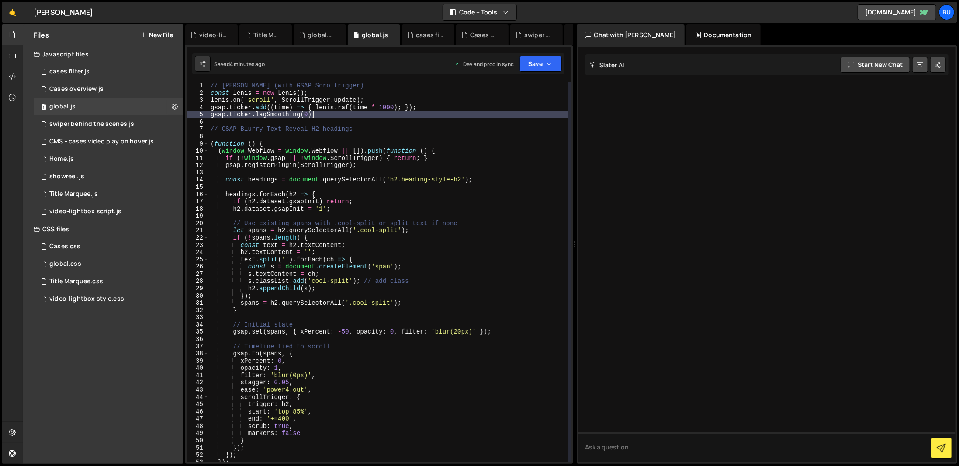
click at [380, 117] on div "// [PERSON_NAME] (with GSAP Scroltrigger) const [PERSON_NAME] = new [PERSON_NAM…" at bounding box center [388, 279] width 359 height 394
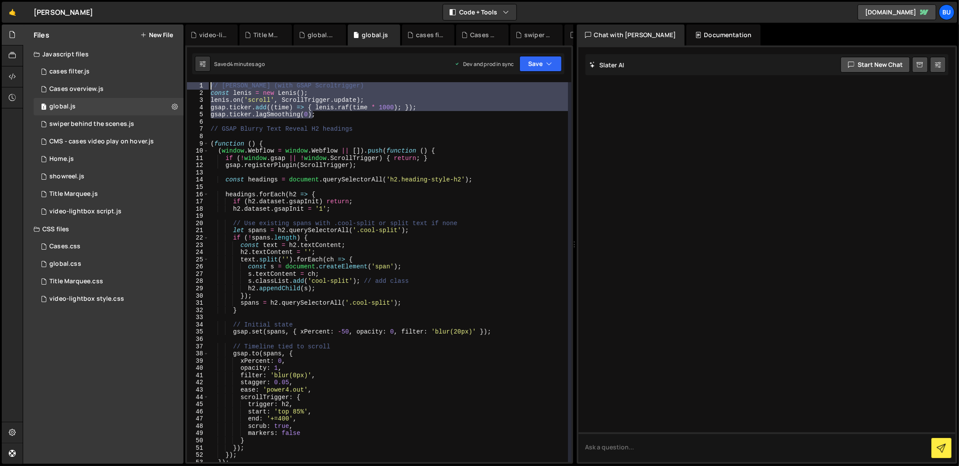
drag, startPoint x: 380, startPoint y: 117, endPoint x: 206, endPoint y: 86, distance: 176.2
click at [206, 86] on div "gsap.ticker.lagSmoothing(0); 1 2 3 4 5 6 7 8 9 10 11 12 13 14 15 16 17 18 19 20…" at bounding box center [379, 272] width 384 height 380
type textarea "// [PERSON_NAME] (with GSAP Scroltrigger) const [PERSON_NAME] = new [PERSON_NAM…"
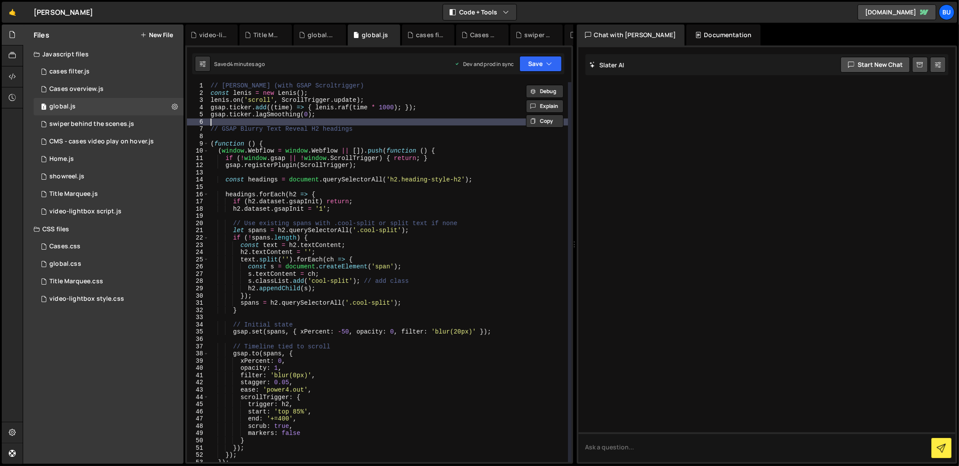
click at [304, 119] on div "// [PERSON_NAME] (with GSAP Scroltrigger) const [PERSON_NAME] = new [PERSON_NAM…" at bounding box center [388, 279] width 359 height 394
click at [305, 117] on div "// [PERSON_NAME] (with GSAP Scroltrigger) const [PERSON_NAME] = new [PERSON_NAM…" at bounding box center [388, 279] width 359 height 394
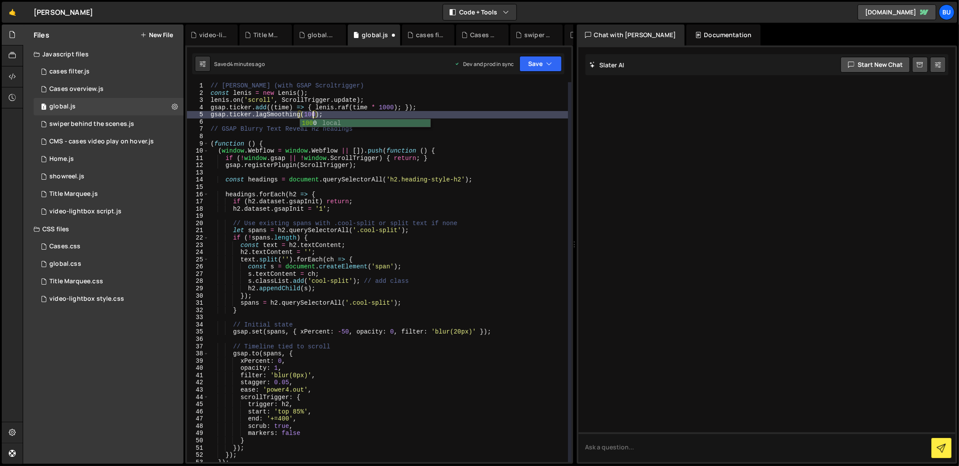
scroll to position [0, 7]
click at [544, 68] on button "Save" at bounding box center [540, 64] width 42 height 16
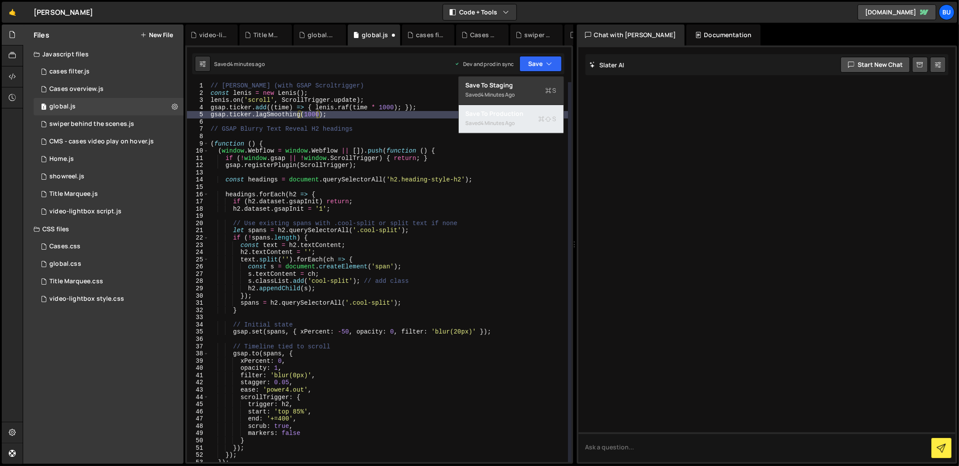
click at [525, 109] on div "Save to Production S" at bounding box center [511, 113] width 91 height 9
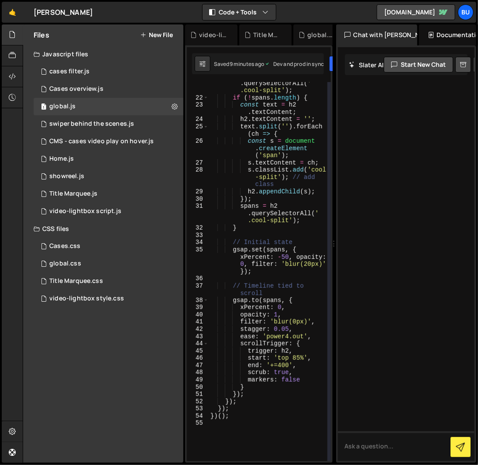
scroll to position [263, 0]
type textarea "h2.appendChild(s);"
click at [302, 194] on div "let spans = h2 . querySelectorAll ( ' .cool-split' ) ; if ( ! spans . length ) …" at bounding box center [268, 277] width 119 height 408
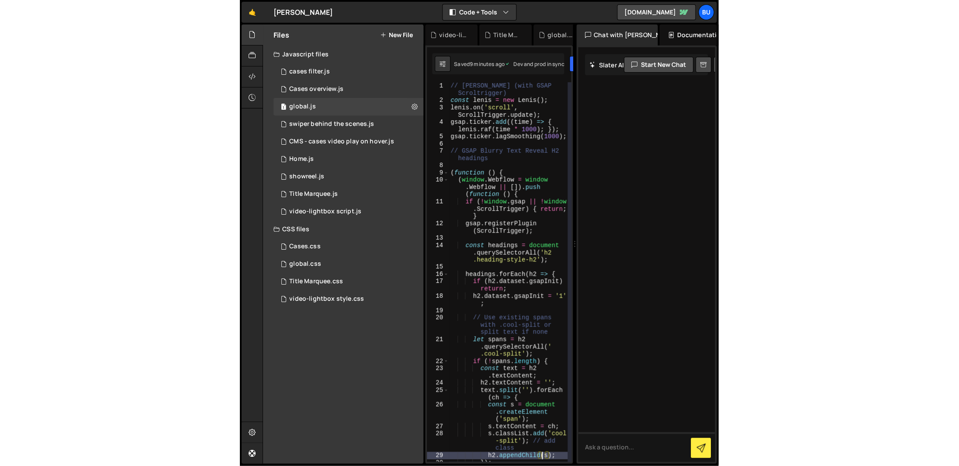
scroll to position [0, 0]
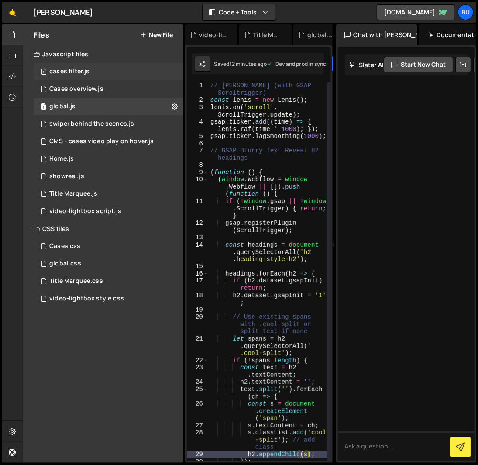
click at [75, 74] on div "cases filter.js" at bounding box center [69, 72] width 40 height 8
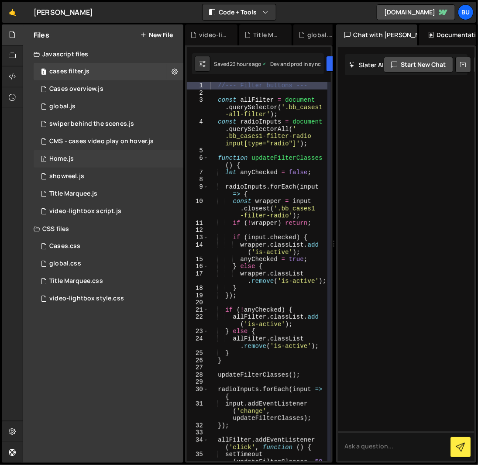
click at [130, 154] on div "1 Home.js 0" at bounding box center [109, 158] width 150 height 17
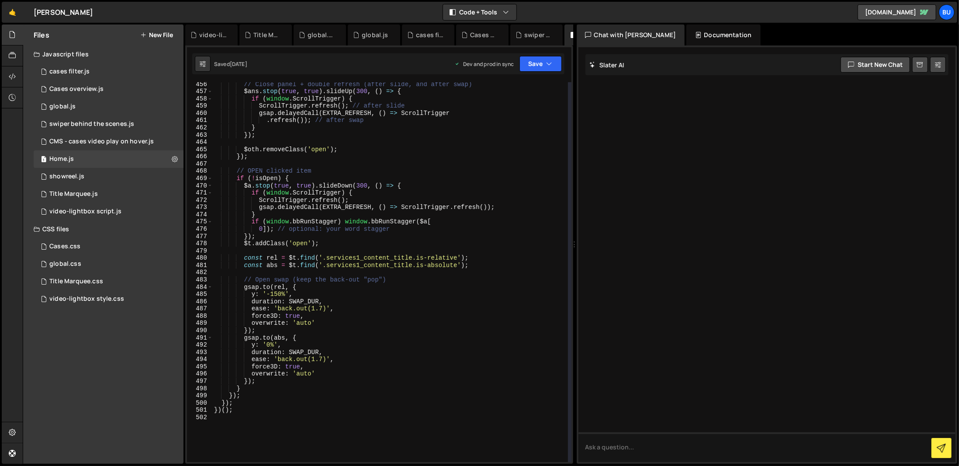
click at [336, 245] on div "// Close panel + double refresh (after slide, and after swap) $ans . stop ( tru…" at bounding box center [390, 278] width 356 height 394
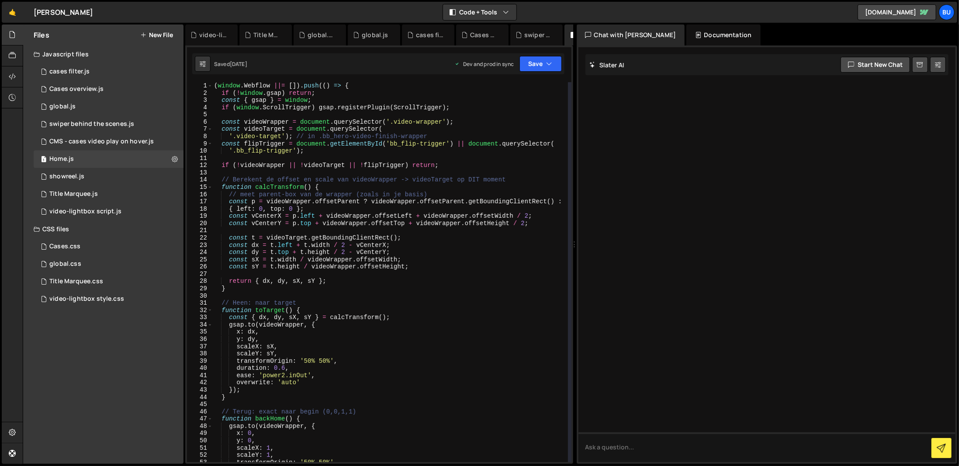
click at [470, 362] on div "( window . Webflow ||= [ ]) . push (( ) => { if ( ! window . gsap ) return ; co…" at bounding box center [390, 279] width 356 height 394
type textarea "transformOrigin: '50% 50%',"
click at [90, 265] on div "global.css 0" at bounding box center [109, 263] width 150 height 17
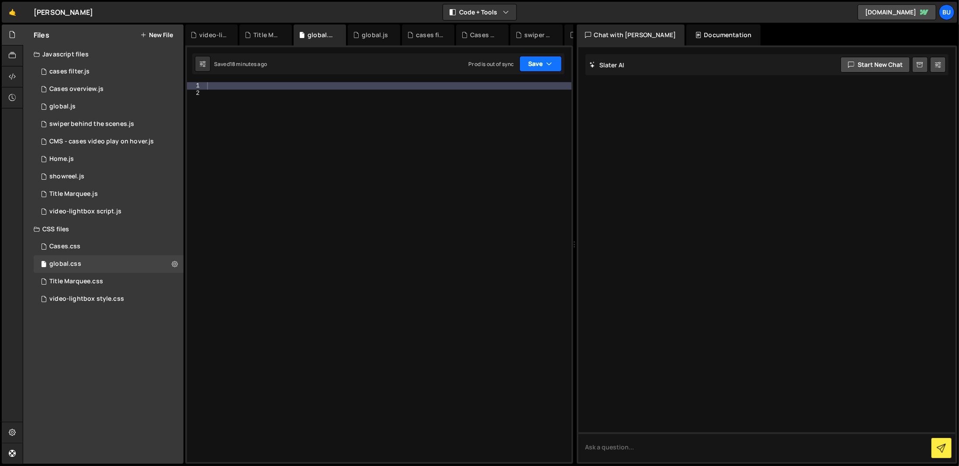
click at [526, 70] on button "Save" at bounding box center [540, 64] width 42 height 16
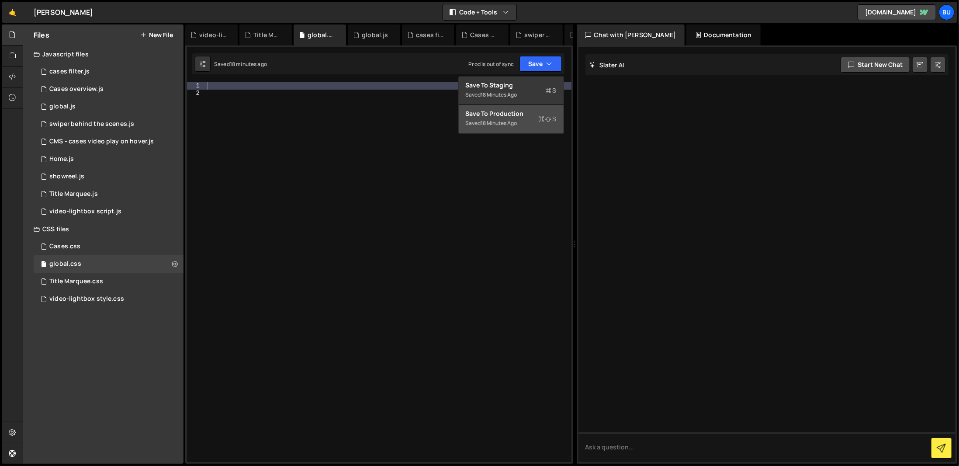
click at [508, 128] on div "Saved 18 minutes ago" at bounding box center [511, 123] width 91 height 10
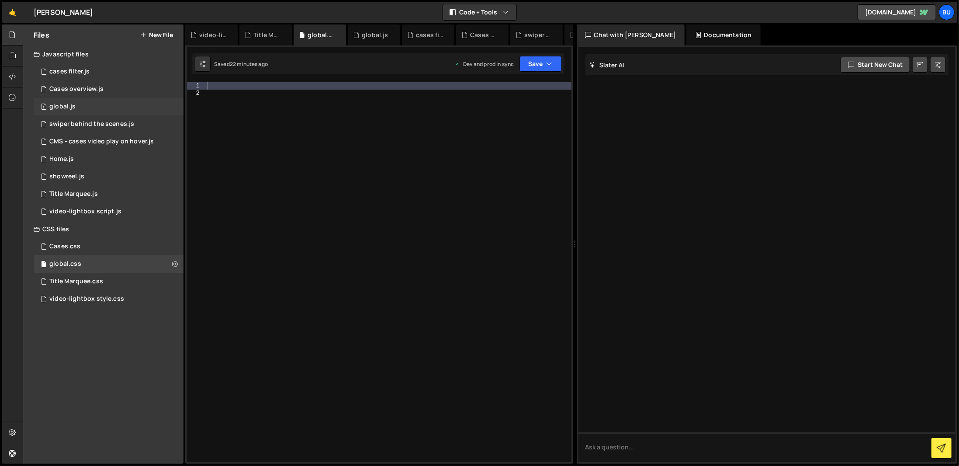
click at [94, 105] on div "1 global.js 0" at bounding box center [109, 106] width 150 height 17
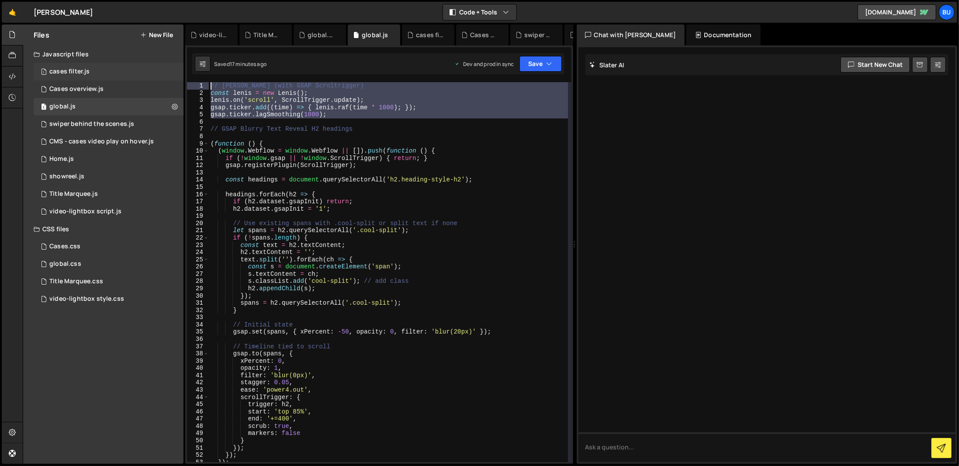
drag, startPoint x: 391, startPoint y: 120, endPoint x: 106, endPoint y: 70, distance: 289.2
click at [106, 70] on div "Files New File Javascript files 1 cases filter.js 0 3 Cases overview.js 0 1 glo…" at bounding box center [491, 243] width 936 height 439
paste textarea "</script>"
type textarea "</script>"
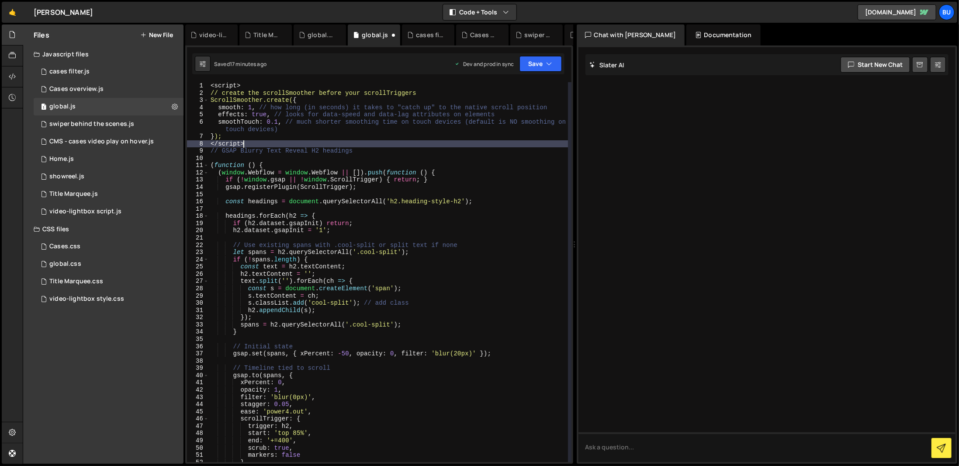
drag, startPoint x: 323, startPoint y: 141, endPoint x: 236, endPoint y: 143, distance: 87.0
click at [236, 143] on div "< script > // create the scrollSmoother before your scrollTriggers ScrollSmooth…" at bounding box center [388, 279] width 359 height 394
click at [245, 147] on div "< script > // create the scrollSmoother before your scrollTriggers ScrollSmooth…" at bounding box center [388, 272] width 359 height 380
drag, startPoint x: 258, startPoint y: 141, endPoint x: 209, endPoint y: 145, distance: 48.6
click at [209, 145] on div "< script > // create the scrollSmoother before your scrollTriggers ScrollSmooth…" at bounding box center [388, 279] width 359 height 394
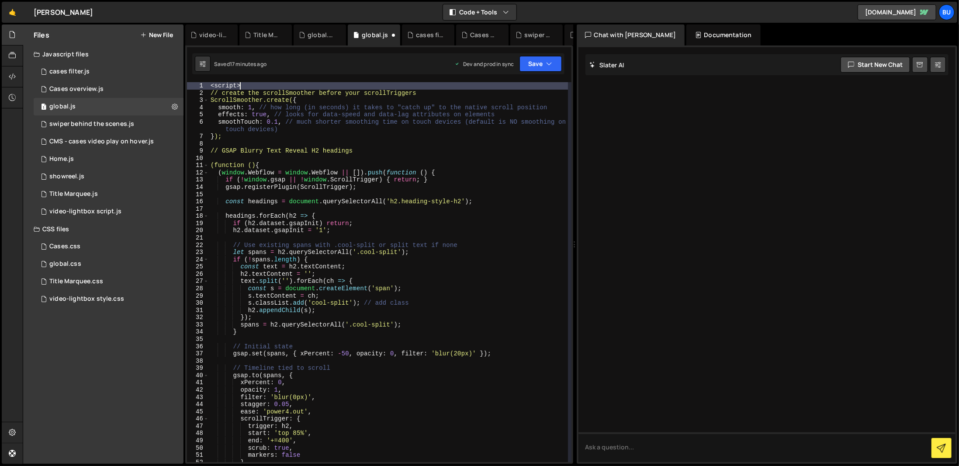
drag, startPoint x: 246, startPoint y: 86, endPoint x: 185, endPoint y: 87, distance: 60.7
click at [185, 87] on div "XXXXXXXXXXXXXXXXXXXXXXXXXXXXXXXXXXXXXXXXXXXXXXXXXXXXXXXXXXXXXXXXXXXXXXXXXXXXXXX…" at bounding box center [379, 254] width 388 height 418
type textarea "<script>"
type textarea "// GSAP scrollSmoother"
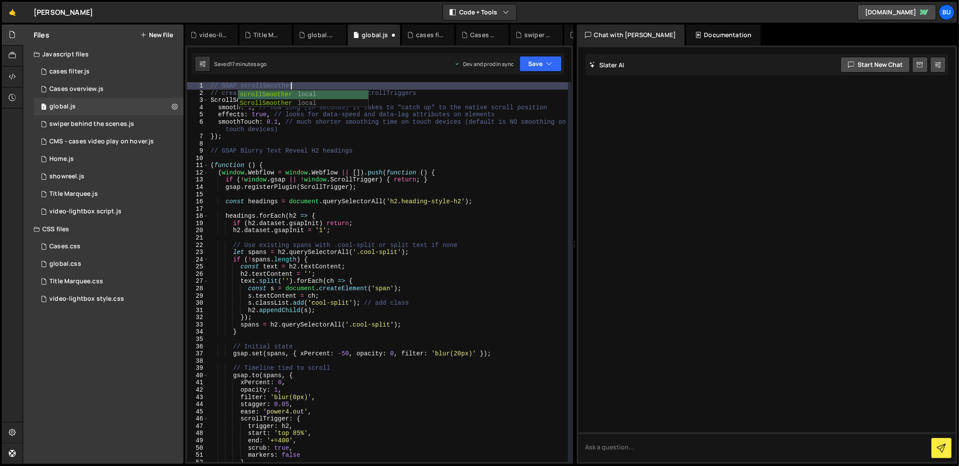
scroll to position [0, 5]
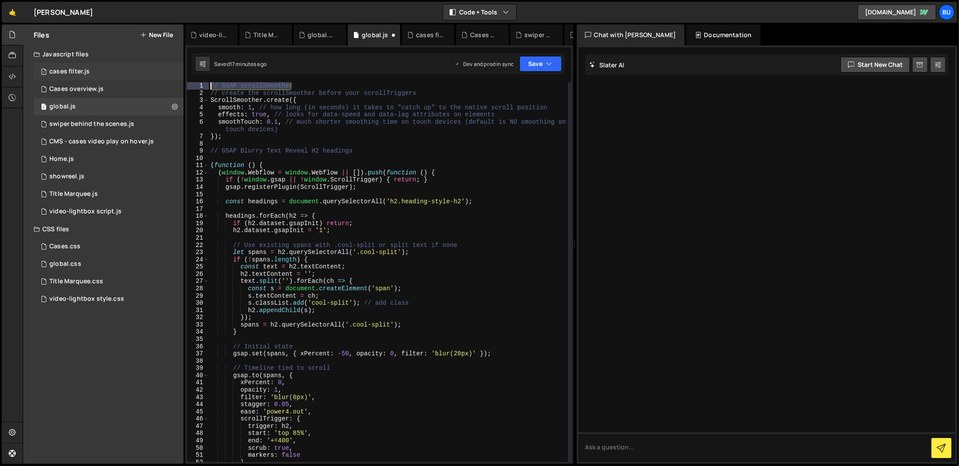
drag, startPoint x: 315, startPoint y: 86, endPoint x: 182, endPoint y: 75, distance: 133.7
click at [182, 75] on div "Files New File Javascript files 1 cases filter.js 0 3 Cases overview.js 0 1 glo…" at bounding box center [491, 243] width 936 height 439
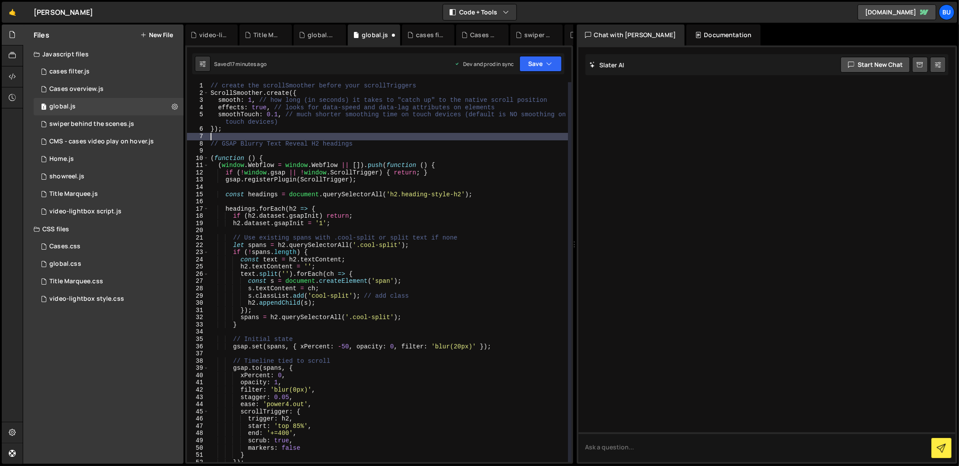
click at [432, 143] on div "// create the scrollSmoother before your scrollTriggers ScrollSmoother . create…" at bounding box center [388, 279] width 359 height 394
click at [250, 106] on div "// create the scrollSmoother before your scrollTriggers ScrollSmoother . create…" at bounding box center [388, 279] width 359 height 394
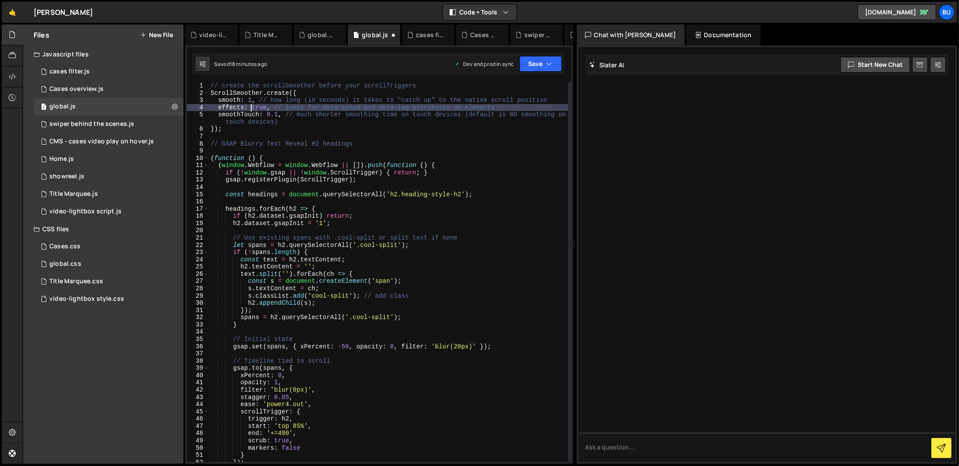
click at [249, 104] on div "// create the scrollSmoother before your scrollTriggers ScrollSmoother . create…" at bounding box center [388, 279] width 359 height 394
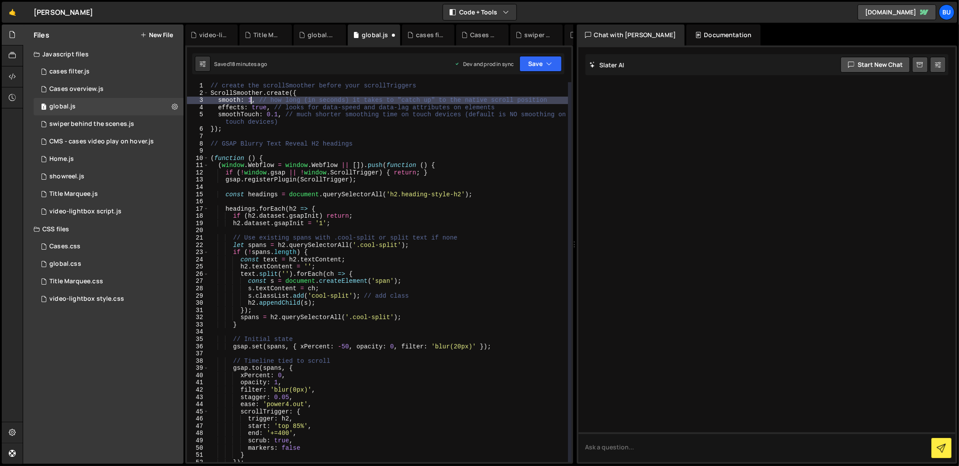
click at [251, 97] on div "// create the scrollSmoother before your scrollTriggers ScrollSmoother . create…" at bounding box center [388, 279] width 359 height 394
type textarea "smooth: 2, // how long (in seconds) it takes to "catch up" to the native scroll…"
click at [600, 231] on div at bounding box center [766, 254] width 377 height 415
click at [525, 69] on button "Save" at bounding box center [540, 64] width 42 height 16
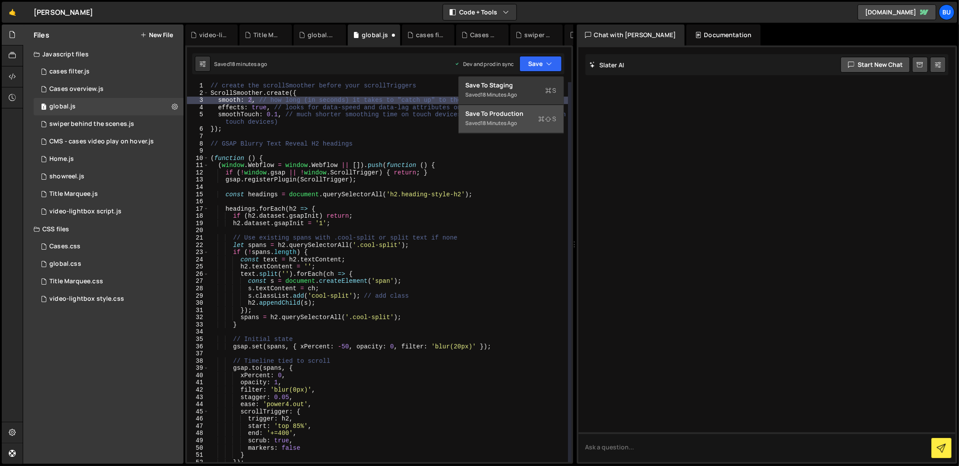
click at [530, 122] on div "Saved 18 minutes ago" at bounding box center [511, 123] width 91 height 10
